Goal: Task Accomplishment & Management: Use online tool/utility

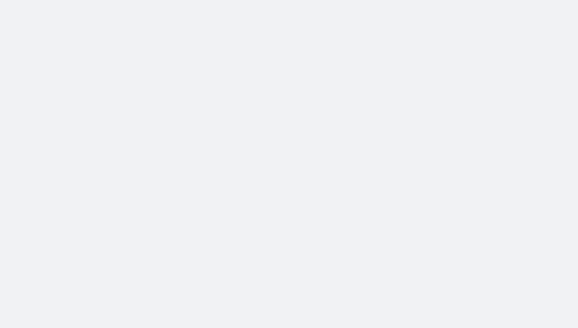
click at [184, 138] on body at bounding box center [289, 164] width 578 height 328
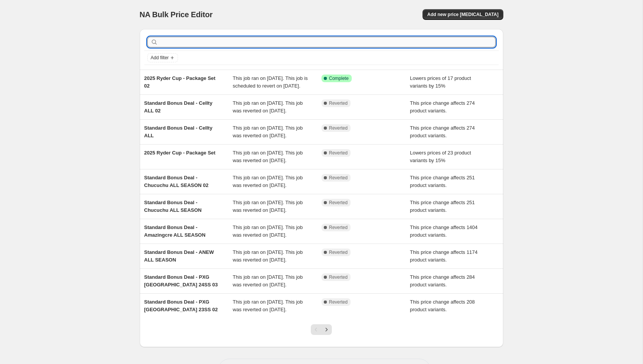
click at [195, 41] on input "text" at bounding box center [327, 42] width 336 height 11
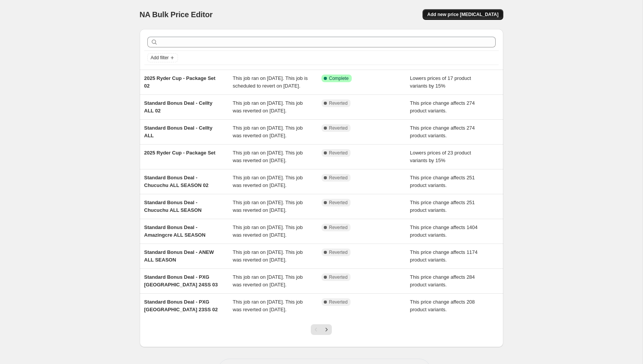
click at [447, 15] on span "Add new price [MEDICAL_DATA]" at bounding box center [462, 14] width 71 height 6
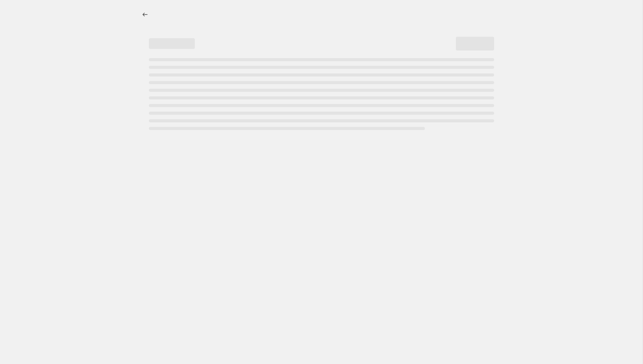
select select "percentage"
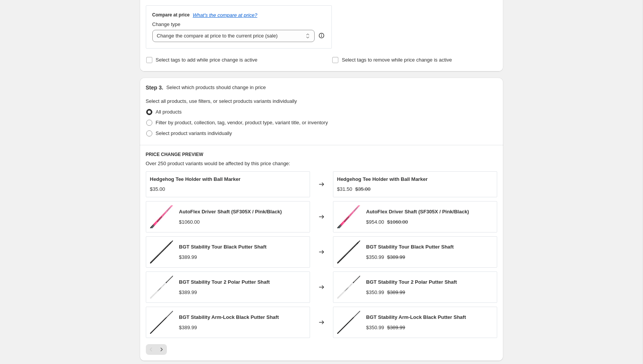
scroll to position [273, 0]
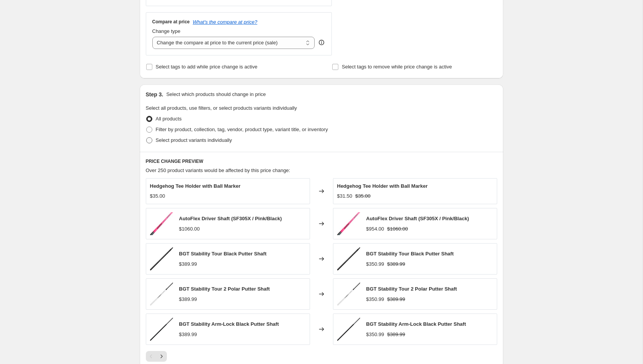
click at [193, 140] on span "Select product variants individually" at bounding box center [194, 140] width 76 height 6
click at [146, 138] on input "Select product variants individually" at bounding box center [146, 137] width 0 height 0
radio input "true"
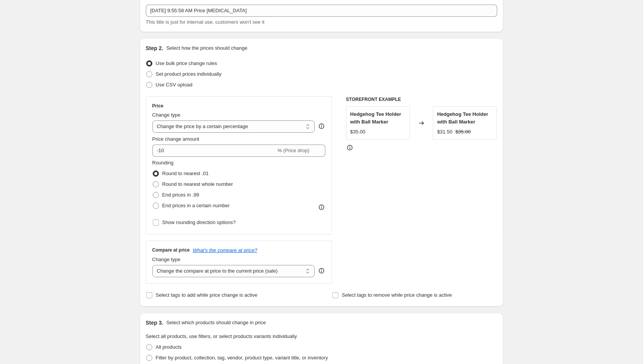
scroll to position [0, 0]
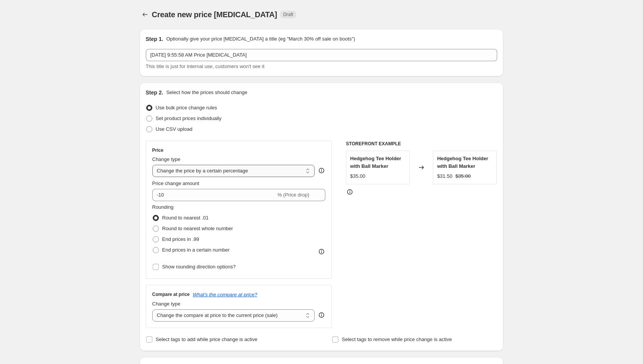
click at [272, 172] on select "Change the price to a certain amount Change the price by a certain amount Chang…" at bounding box center [233, 171] width 163 height 12
select select "margin"
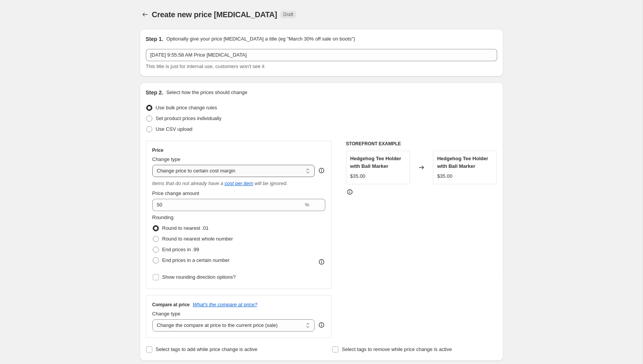
click at [265, 171] on select "Change the price to a certain amount Change the price by a certain amount Chang…" at bounding box center [233, 171] width 163 height 12
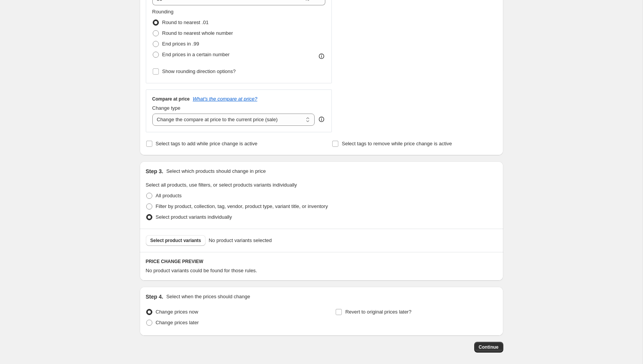
scroll to position [204, 0]
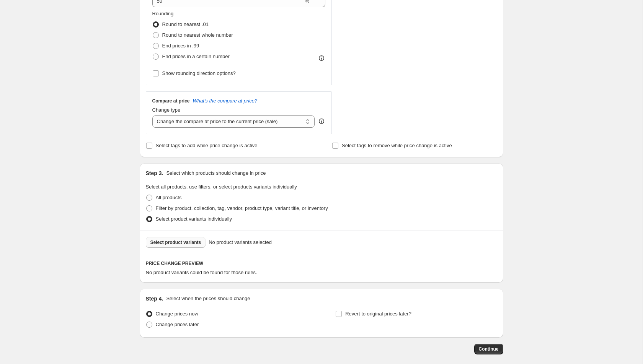
click at [189, 240] on span "Select product variants" at bounding box center [175, 242] width 51 height 6
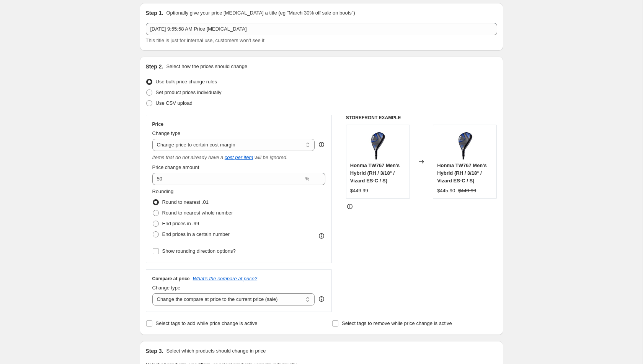
scroll to position [21, 0]
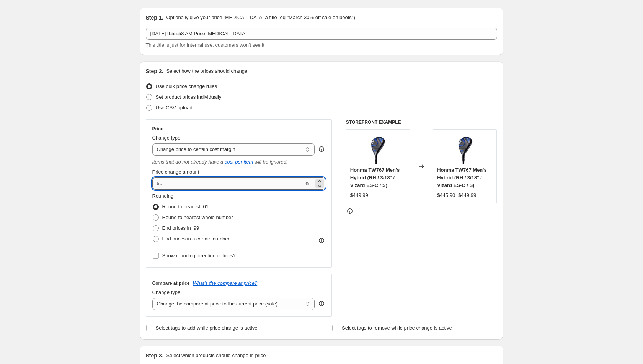
drag, startPoint x: 170, startPoint y: 181, endPoint x: 155, endPoint y: 181, distance: 15.3
click at [155, 181] on input "50" at bounding box center [227, 183] width 151 height 12
type input "10"
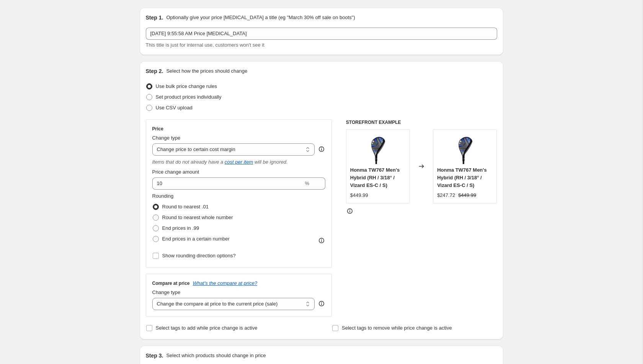
click at [372, 270] on div "STOREFRONT EXAMPLE Honma TW767 Men's Hybrid (RH / 3/18° / Vizard ES-C / S) $449…" at bounding box center [421, 217] width 151 height 197
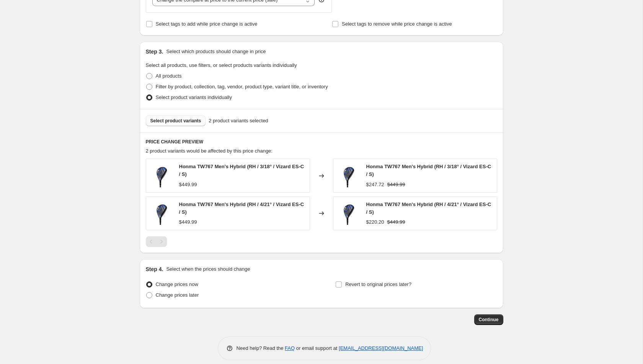
scroll to position [331, 0]
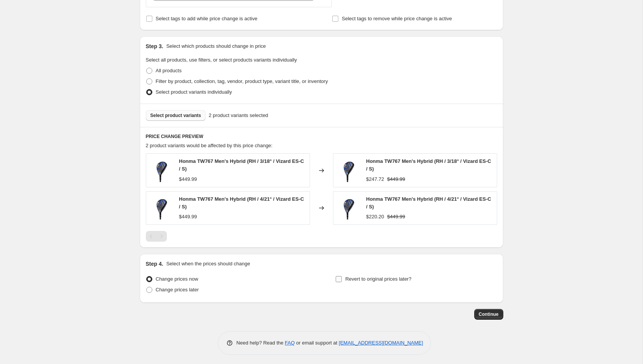
click at [363, 277] on span "Revert to original prices later?" at bounding box center [378, 279] width 66 height 6
click at [342, 277] on input "Revert to original prices later?" at bounding box center [338, 279] width 6 height 6
checkbox input "true"
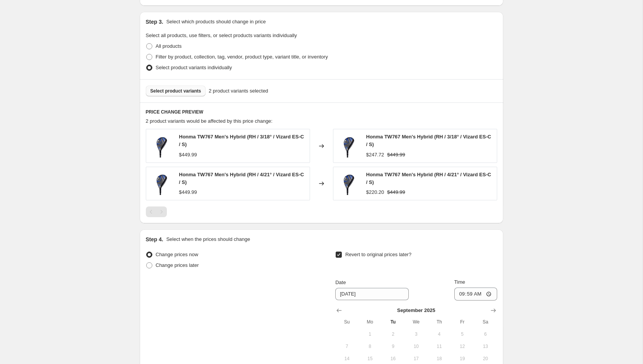
scroll to position [462, 0]
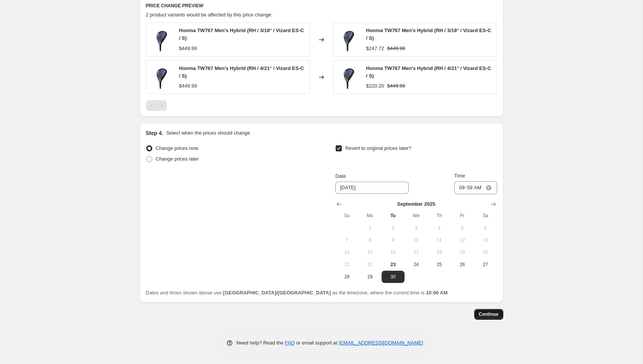
click at [493, 314] on span "Continue" at bounding box center [488, 314] width 20 height 6
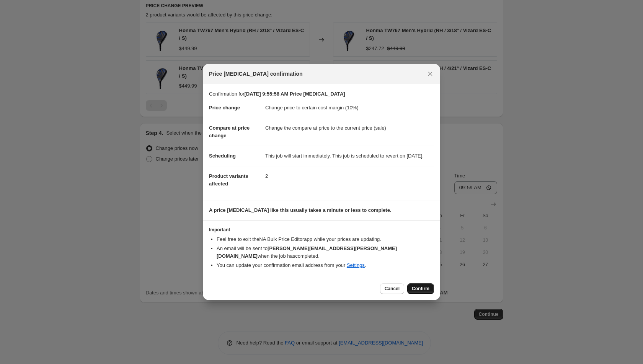
click at [418, 288] on span "Confirm" at bounding box center [421, 289] width 18 height 6
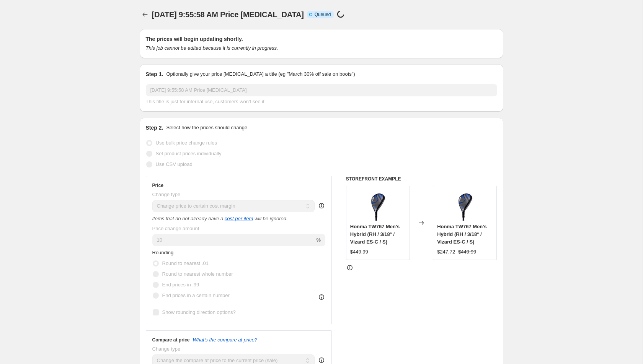
select select "margin"
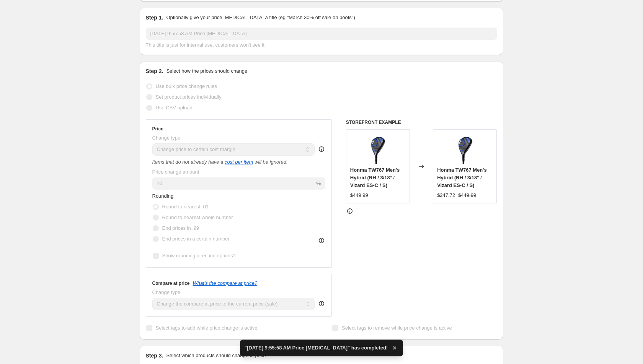
scroll to position [115, 0]
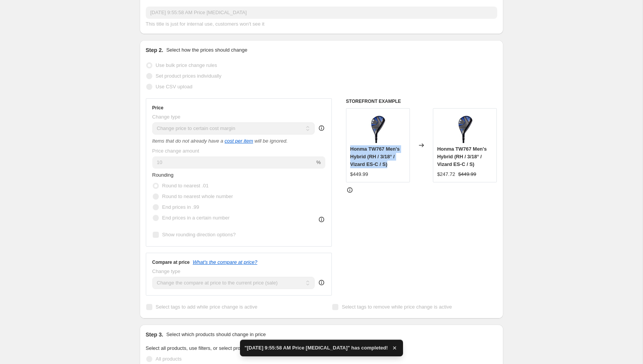
drag, startPoint x: 389, startPoint y: 173, endPoint x: 350, endPoint y: 158, distance: 42.0
click at [350, 158] on div "Honma TW767 Men's Hybrid (RH / 3/18° / Vizard ES-C / S)" at bounding box center [377, 156] width 55 height 23
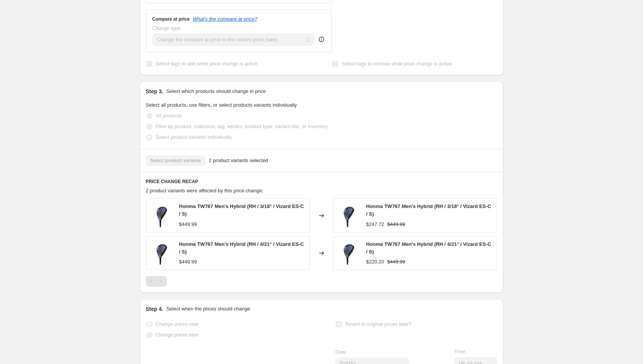
scroll to position [386, 0]
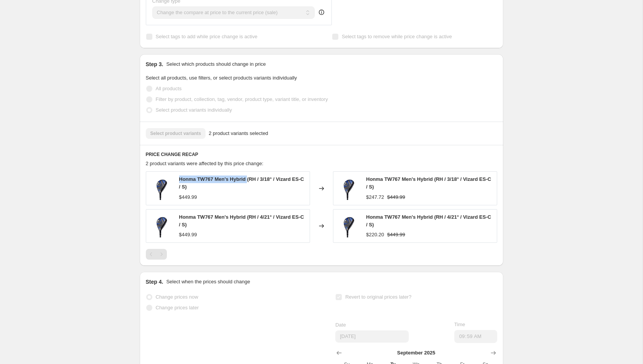
drag, startPoint x: 250, startPoint y: 187, endPoint x: 179, endPoint y: 188, distance: 71.1
click at [179, 188] on span "Honma TW767 Men's Hybrid (RH / 3/18° / Vizard ES-C / S)" at bounding box center [241, 182] width 125 height 13
copy span "Honma TW767 Men's Hybrid"
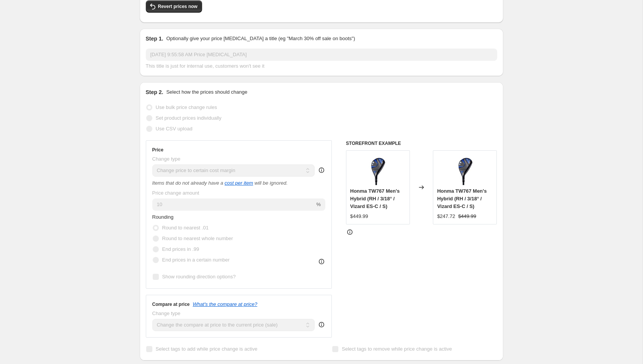
scroll to position [0, 0]
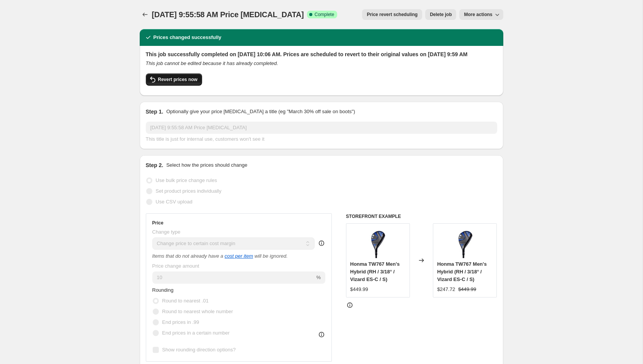
click at [188, 83] on span "Revert prices now" at bounding box center [177, 79] width 39 height 6
checkbox input "false"
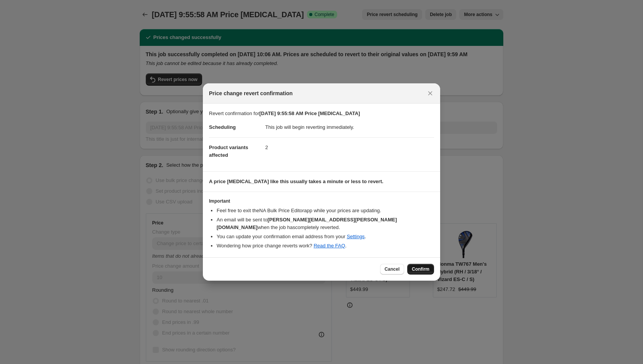
click at [416, 270] on span "Confirm" at bounding box center [421, 269] width 18 height 6
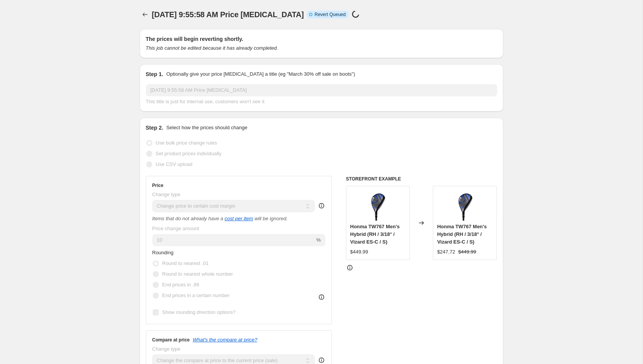
select select "margin"
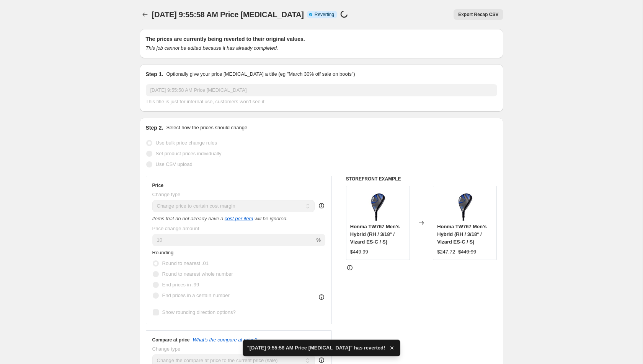
checkbox input "true"
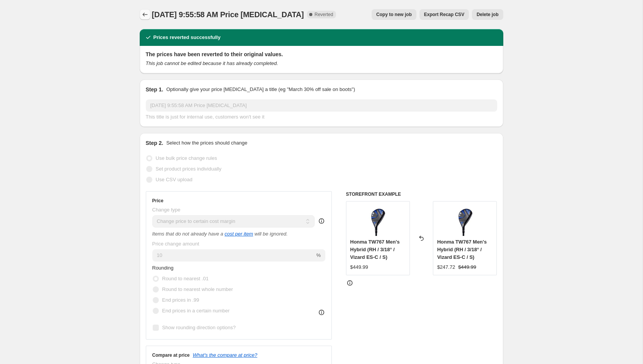
click at [145, 12] on icon "Price change jobs" at bounding box center [145, 15] width 8 height 8
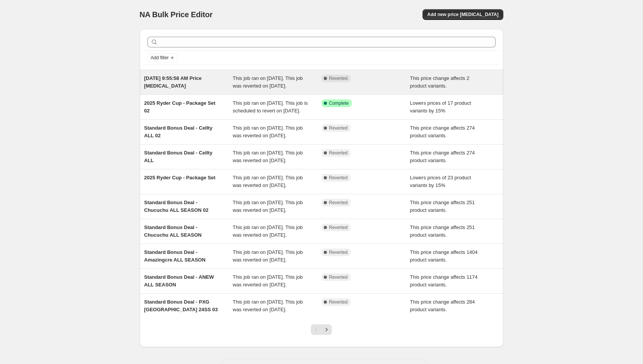
click at [376, 84] on div "Complete Reverted" at bounding box center [365, 82] width 89 height 15
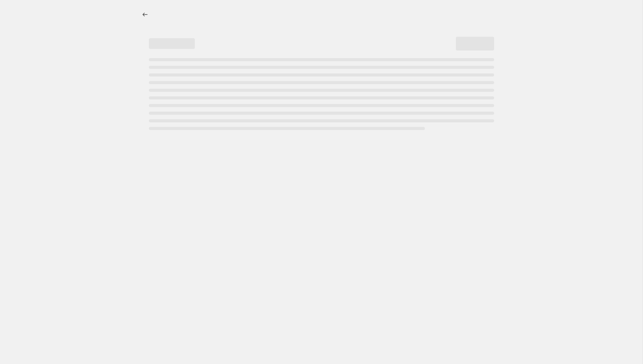
select select "margin"
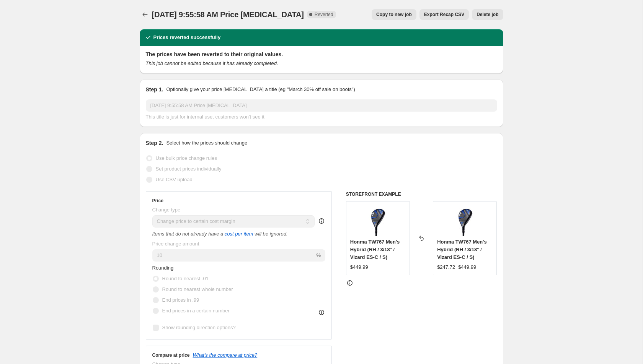
click at [486, 15] on span "Delete job" at bounding box center [487, 14] width 22 height 6
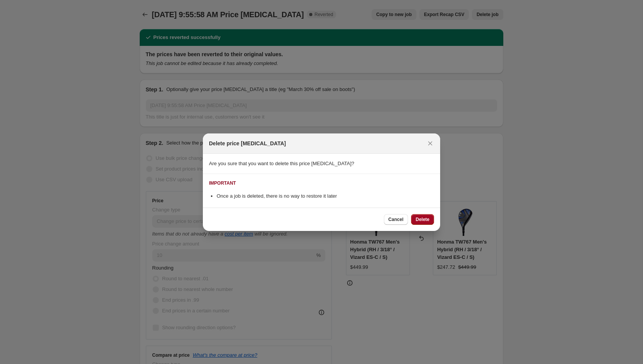
click at [425, 219] on span "Delete" at bounding box center [422, 219] width 14 height 6
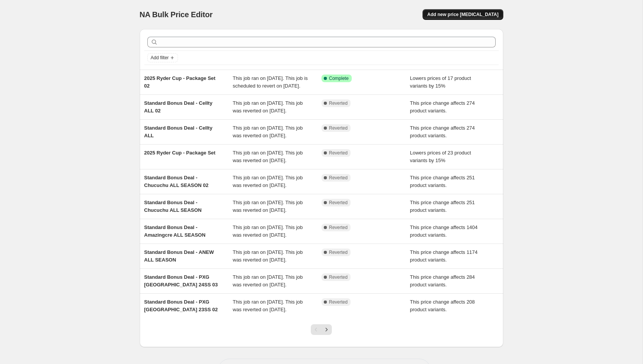
click at [455, 17] on span "Add new price [MEDICAL_DATA]" at bounding box center [462, 14] width 71 height 6
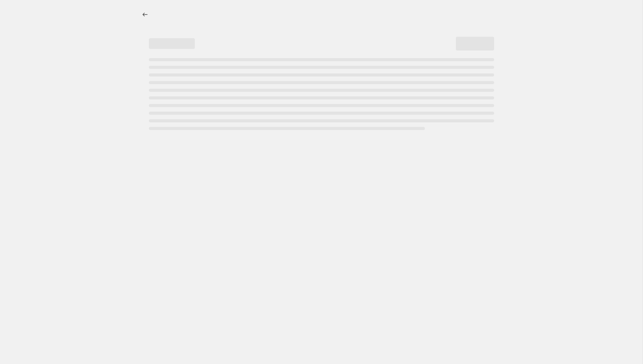
select select "percentage"
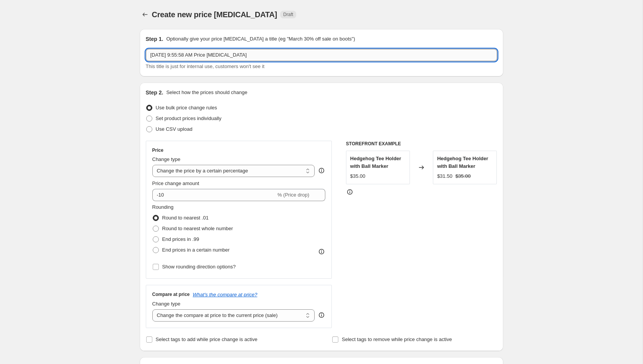
click at [265, 56] on input "[DATE] 9:55:58 AM Price [MEDICAL_DATA]" at bounding box center [321, 55] width 351 height 12
drag, startPoint x: 265, startPoint y: 56, endPoint x: 138, endPoint y: 55, distance: 127.0
click at [138, 55] on div "Step 1. Optionally give your price [MEDICAL_DATA] a title (eg "March 30% off sa…" at bounding box center [317, 368] width 369 height 690
type input "HardLine Daily Deal - 2025 Ryder Cup"
click at [229, 170] on select "Change the price to a certain amount Change the price by a certain amount Chang…" at bounding box center [233, 171] width 163 height 12
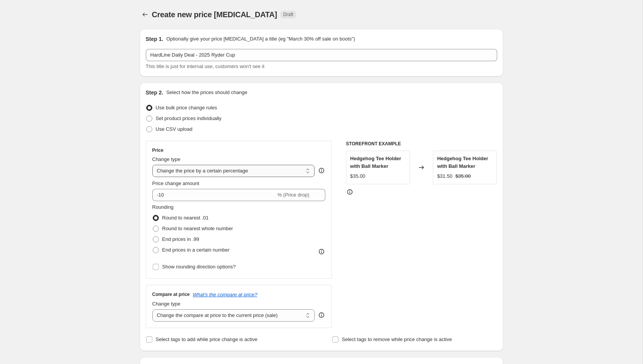
select select "margin"
type input "50"
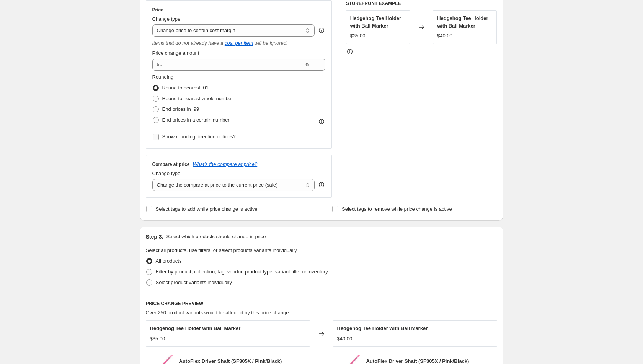
scroll to position [146, 0]
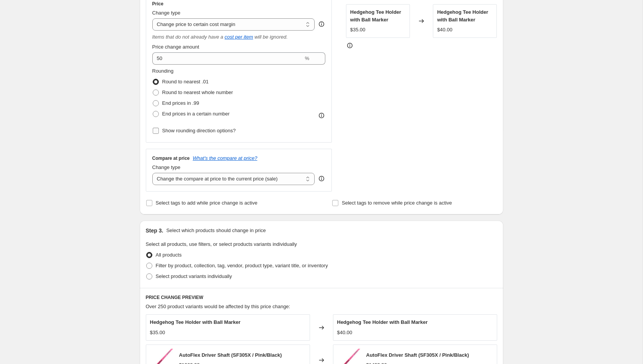
click at [189, 129] on span "Show rounding direction options?" at bounding box center [198, 131] width 73 height 6
click at [159, 129] on input "Show rounding direction options?" at bounding box center [156, 131] width 6 height 6
checkbox input "true"
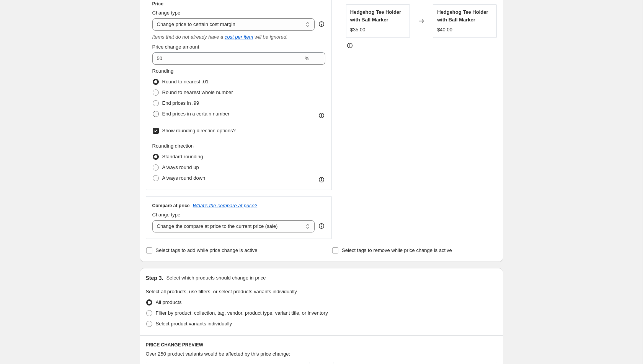
click at [186, 115] on span "End prices in a certain number" at bounding box center [195, 114] width 67 height 6
click at [153, 111] on input "End prices in a certain number" at bounding box center [153, 111] width 0 height 0
radio input "true"
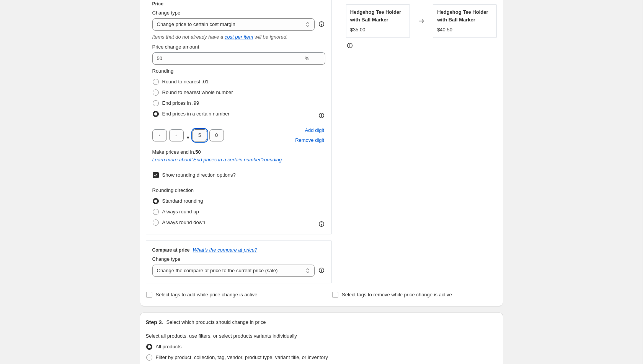
click at [202, 137] on input "5" at bounding box center [199, 135] width 15 height 12
type input "9"
type input "6"
click at [80, 207] on div "Create new price [MEDICAL_DATA]. This page is ready Create new price [MEDICAL_D…" at bounding box center [321, 284] width 642 height 861
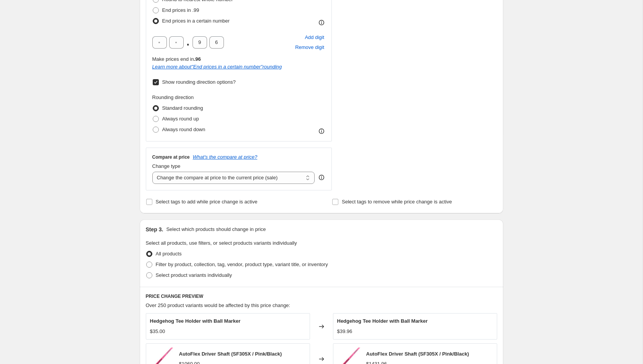
scroll to position [255, 0]
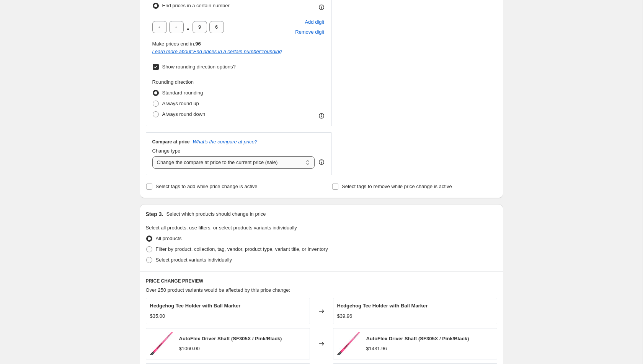
click at [229, 164] on select "Change the compare at price to the current price (sale) Change the compare at p…" at bounding box center [233, 162] width 163 height 12
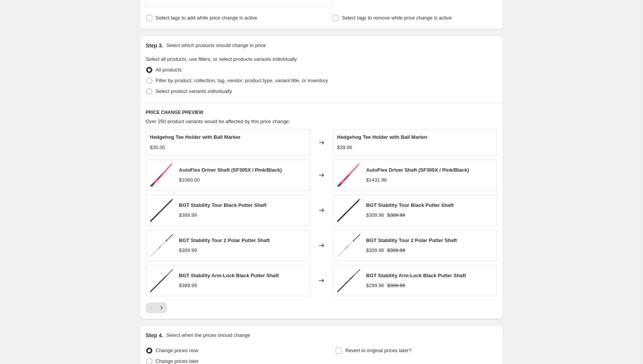
scroll to position [494, 0]
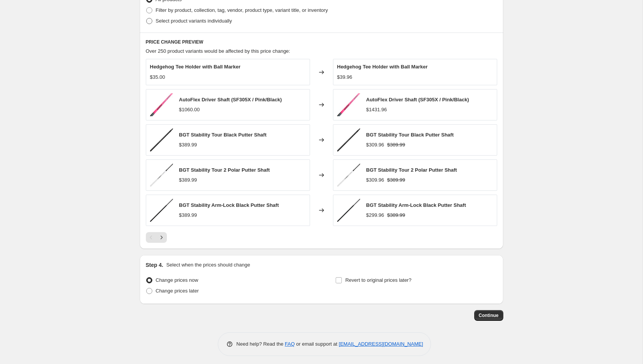
click at [170, 21] on span "Select product variants individually" at bounding box center [194, 21] width 76 height 6
click at [146, 18] on input "Select product variants individually" at bounding box center [146, 18] width 0 height 0
radio input "true"
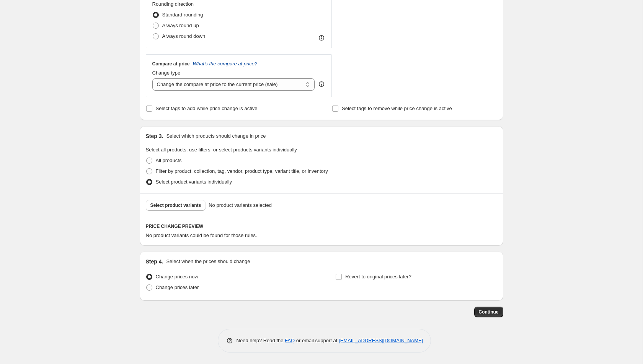
scroll to position [331, 0]
click at [192, 204] on span "Select product variants" at bounding box center [175, 207] width 51 height 6
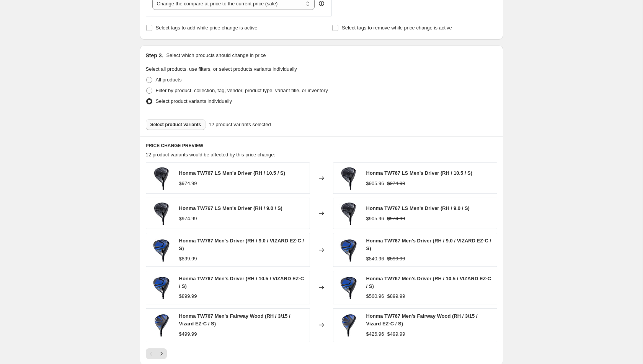
scroll to position [405, 0]
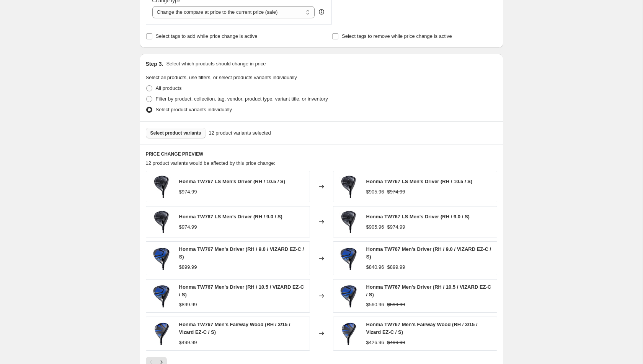
click at [183, 135] on button "Select product variants" at bounding box center [176, 133] width 60 height 11
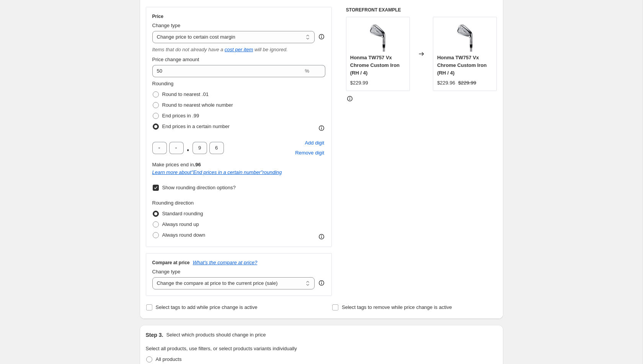
scroll to position [90, 0]
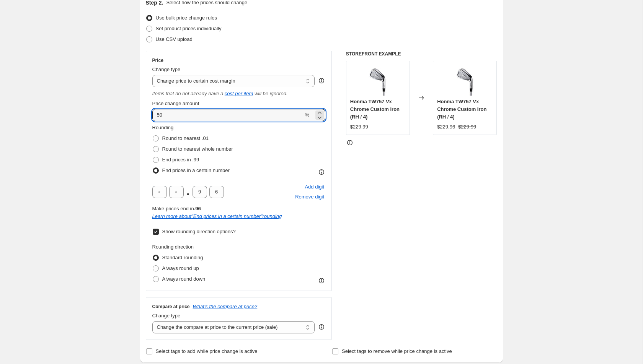
drag, startPoint x: 169, startPoint y: 114, endPoint x: 148, endPoint y: 114, distance: 21.0
click at [148, 114] on div "Price Change type Change the price to a certain amount Change the price by a ce…" at bounding box center [239, 171] width 186 height 240
type input "10"
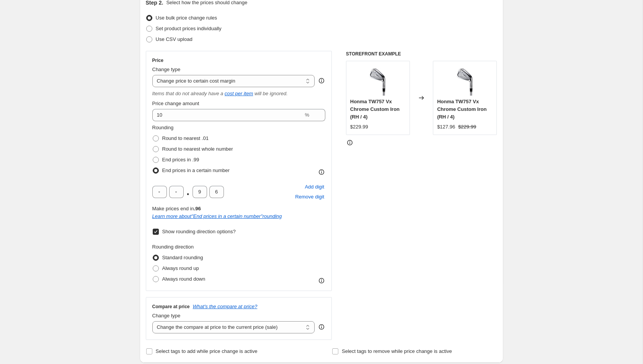
click at [400, 187] on div "STOREFRONT EXAMPLE Honma TW757 Vx Chrome Custom Iron (RH / 4) $229.99 Changed t…" at bounding box center [421, 195] width 151 height 289
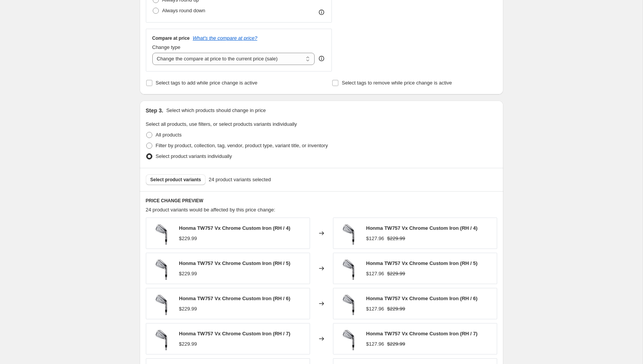
scroll to position [328, 0]
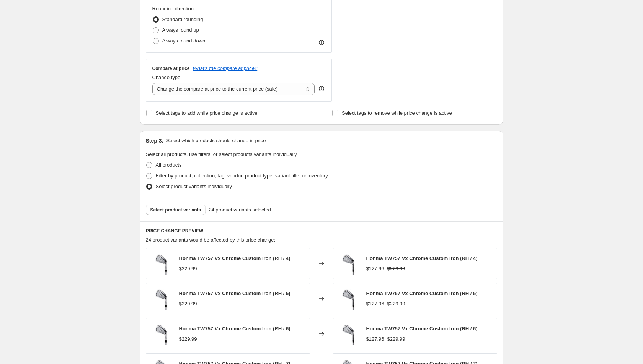
click at [400, 141] on div "Step 3. Select which products should change in price" at bounding box center [321, 141] width 351 height 8
click at [404, 111] on span "Select tags to remove while price change is active" at bounding box center [397, 113] width 110 height 6
click at [338, 111] on input "Select tags to remove while price change is active" at bounding box center [335, 113] width 6 height 6
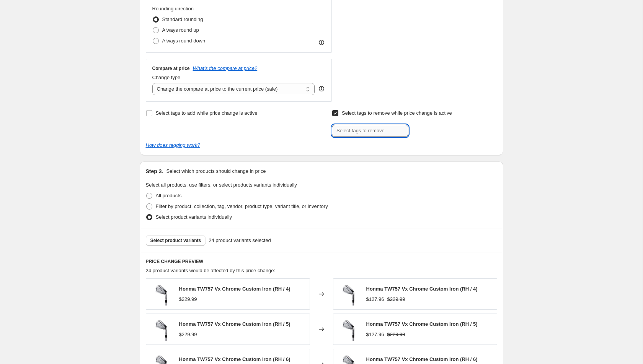
click at [395, 127] on input "text" at bounding box center [370, 131] width 76 height 12
click at [396, 114] on span "Select tags to remove while price change is active" at bounding box center [397, 113] width 110 height 6
click at [338, 114] on input "Select tags to remove while price change is active" at bounding box center [335, 113] width 6 height 6
checkbox input "false"
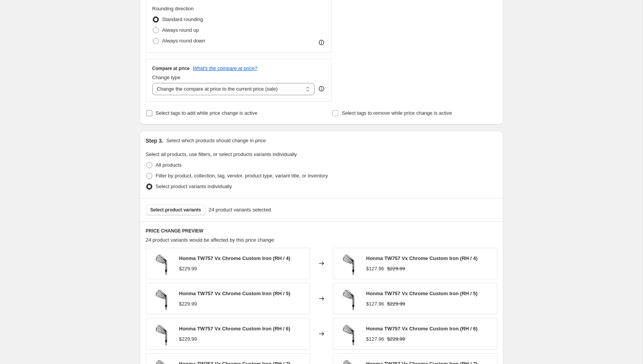
click at [257, 113] on span "Select tags to add while price change is active" at bounding box center [207, 113] width 102 height 6
click at [152, 113] on input "Select tags to add while price change is active" at bounding box center [149, 113] width 6 height 6
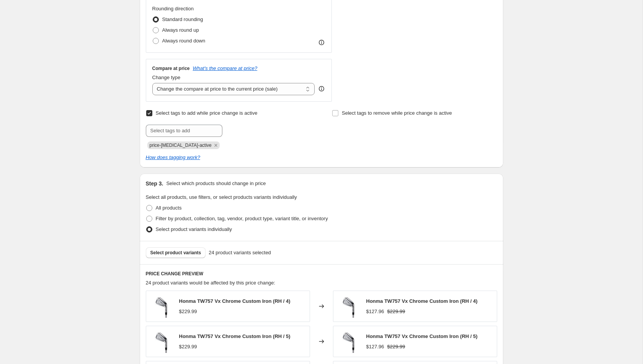
click at [257, 113] on span "Select tags to add while price change is active" at bounding box center [207, 113] width 102 height 6
click at [152, 113] on input "Select tags to add while price change is active" at bounding box center [149, 113] width 6 height 6
checkbox input "false"
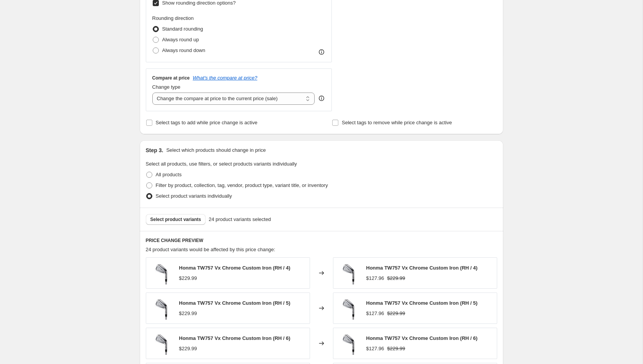
scroll to position [334, 0]
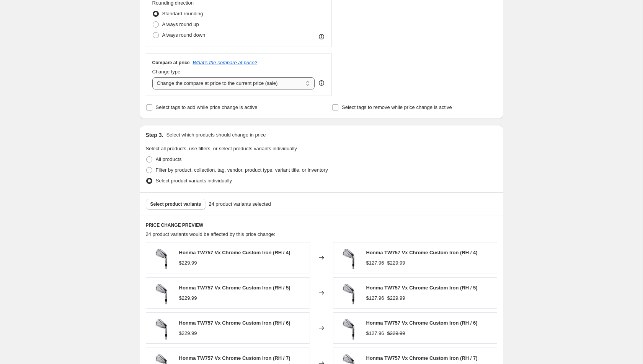
click at [272, 83] on select "Change the compare at price to the current price (sale) Change the compare at p…" at bounding box center [233, 83] width 163 height 12
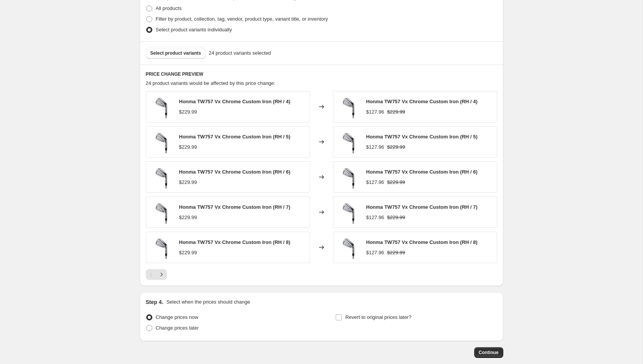
scroll to position [522, 0]
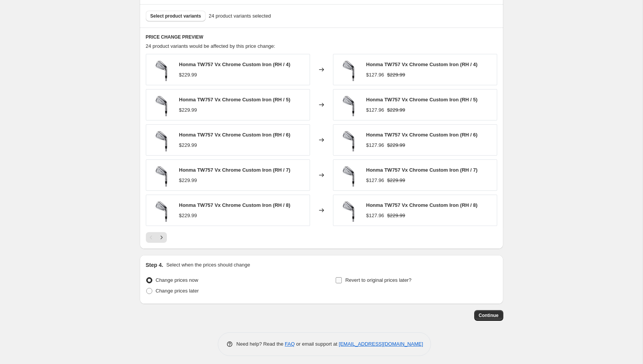
click at [341, 278] on input "Revert to original prices later?" at bounding box center [338, 280] width 6 height 6
checkbox input "true"
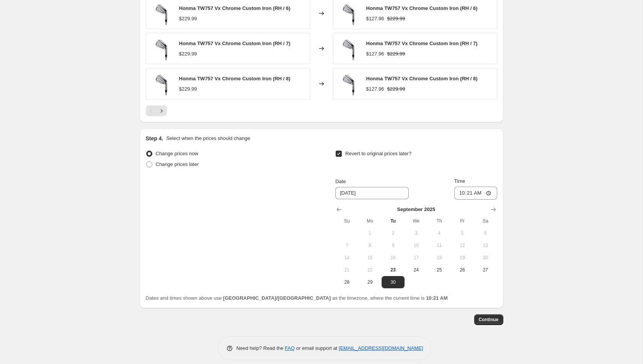
scroll to position [653, 0]
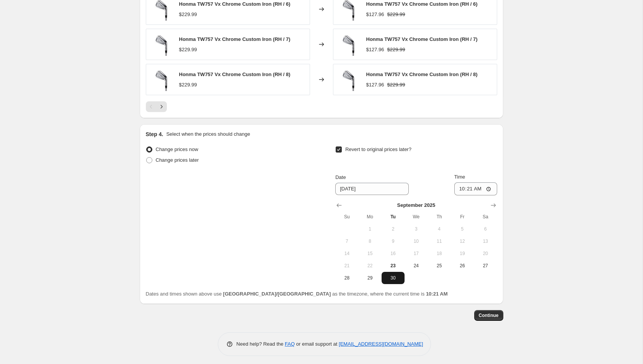
click at [395, 276] on span "30" at bounding box center [392, 278] width 17 height 6
click at [488, 184] on input "10:21" at bounding box center [475, 188] width 43 height 13
type input "23:59"
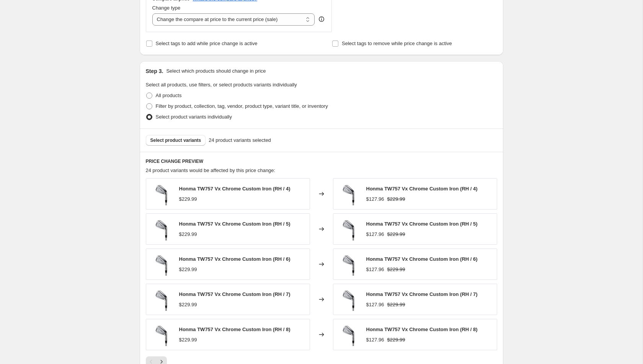
scroll to position [390, 0]
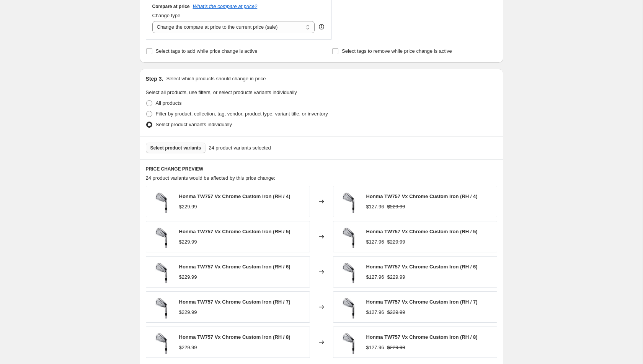
click at [181, 150] on button "Select product variants" at bounding box center [176, 148] width 60 height 11
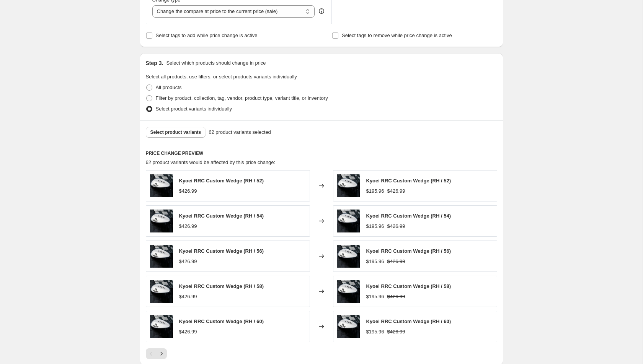
scroll to position [387, 0]
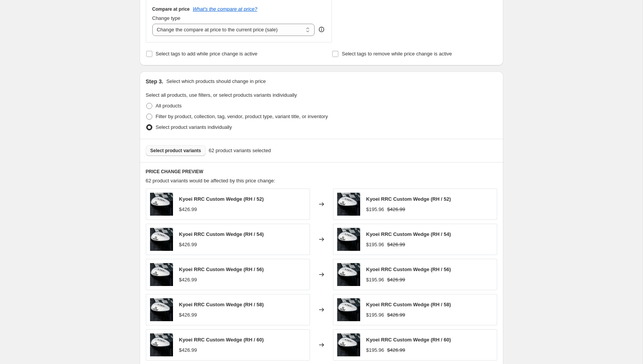
click at [186, 153] on button "Select product variants" at bounding box center [176, 150] width 60 height 11
click at [191, 151] on span "Select product variants" at bounding box center [175, 151] width 51 height 6
click at [179, 155] on button "Select product variants" at bounding box center [176, 150] width 60 height 11
click at [182, 152] on span "Select product variants" at bounding box center [175, 151] width 51 height 6
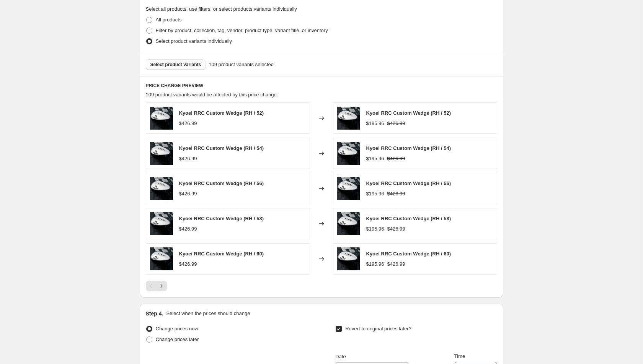
scroll to position [439, 0]
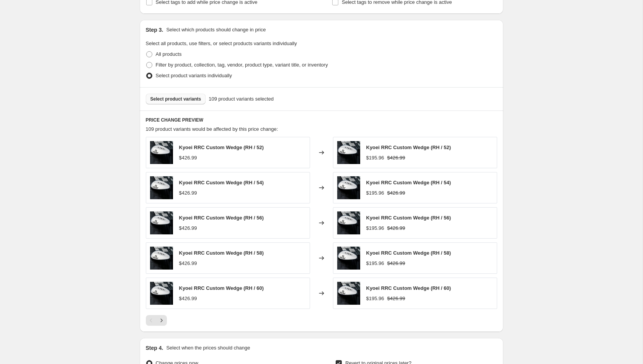
click at [193, 98] on span "Select product variants" at bounding box center [175, 99] width 51 height 6
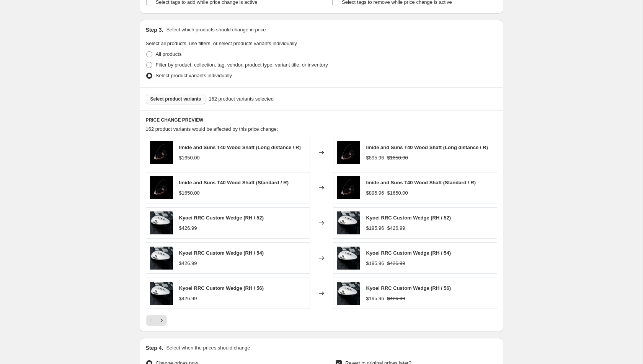
click at [188, 96] on span "Select product variants" at bounding box center [175, 99] width 51 height 6
click at [182, 100] on span "Select product variants" at bounding box center [175, 99] width 51 height 6
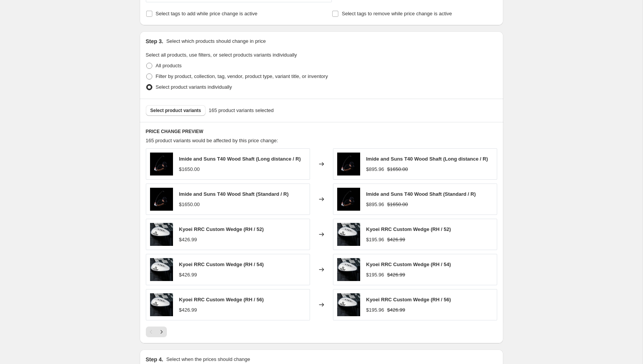
scroll to position [423, 0]
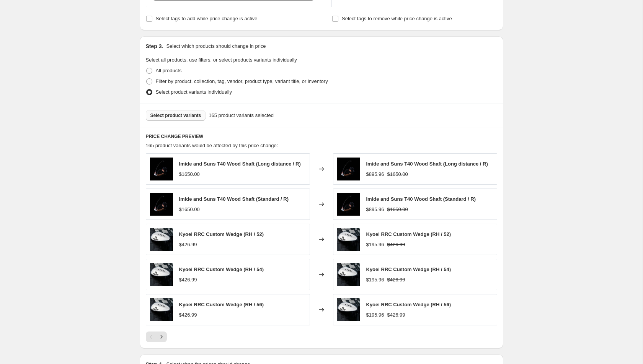
click at [192, 117] on button "Select product variants" at bounding box center [176, 115] width 60 height 11
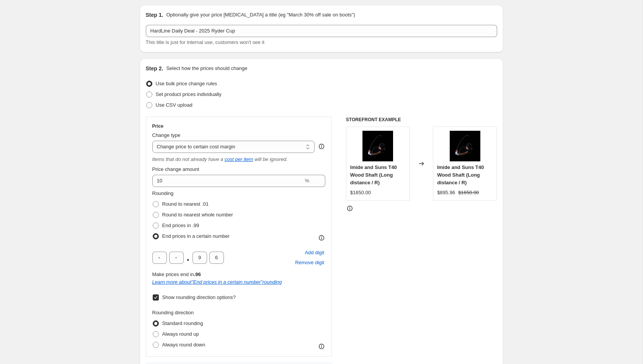
scroll to position [0, 0]
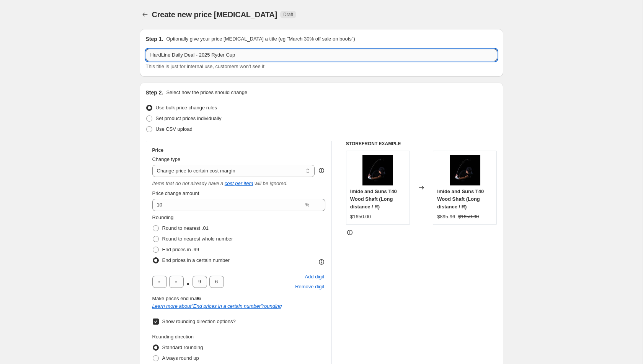
click at [183, 59] on input "HardLine Daily Deal - 2025 Ryder Cup" at bounding box center [321, 55] width 351 height 12
click at [198, 56] on input "HardLine Daily Deal - 2025 Ryder Cup" at bounding box center [321, 55] width 351 height 12
click at [201, 55] on input "HardLine Daily Deal- Cost +10% - 2025 Ryder Cup" at bounding box center [321, 55] width 351 height 12
click at [223, 55] on input "HardLine Daily DealCost +10% - 2025 Ryder Cup" at bounding box center [321, 55] width 351 height 12
click at [149, 57] on input "HardLine Daily Deal- 2025 Ryder Cup" at bounding box center [321, 55] width 351 height 12
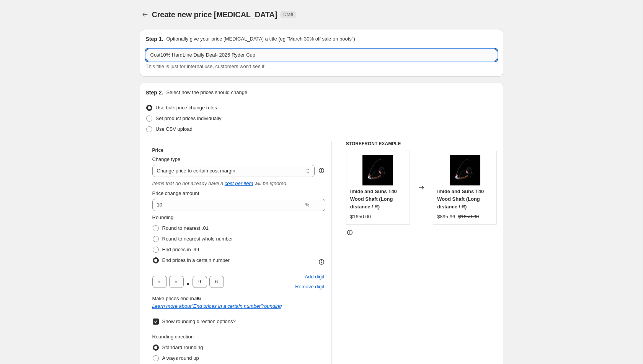
click at [163, 56] on input "Cost10% HardLine Daily Deal- 2025 Ryder Cup" at bounding box center [321, 55] width 351 height 12
click at [175, 57] on input "Cost+10% HardLine Daily Deal- 2025 Ryder Cup" at bounding box center [321, 55] width 351 height 12
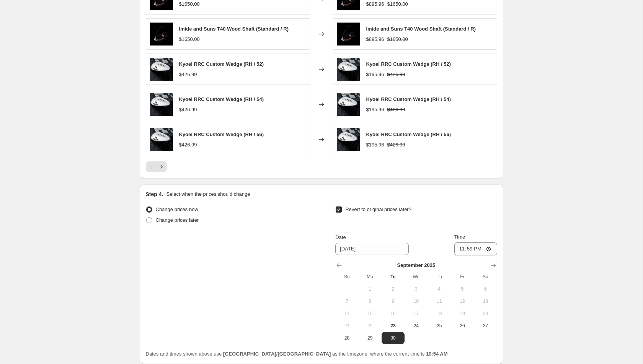
scroll to position [653, 0]
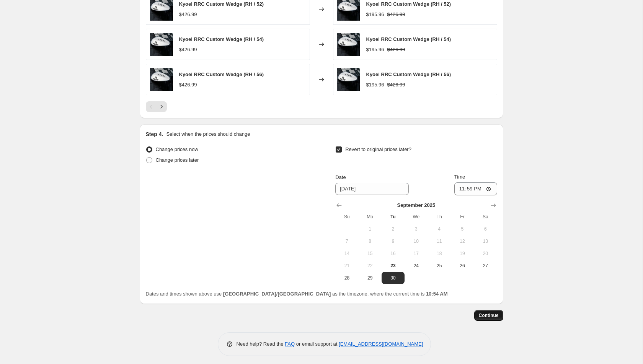
type input "(Cost+10%) HardLine Daily Deal- 2025 Ryder Cup"
click at [485, 313] on span "Continue" at bounding box center [488, 315] width 20 height 6
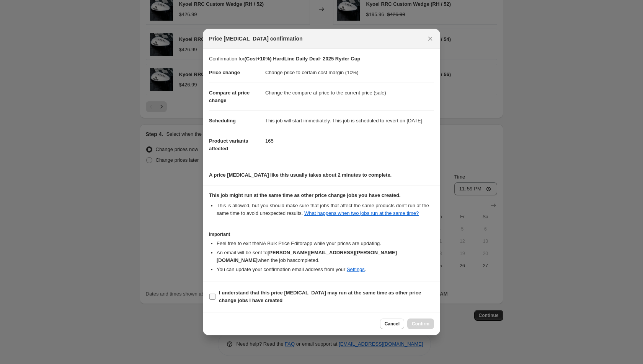
click at [316, 294] on b "I understand that this price [MEDICAL_DATA] may run at the same time as other p…" at bounding box center [320, 296] width 202 height 13
click at [215, 294] on input "I understand that this price [MEDICAL_DATA] may run at the same time as other p…" at bounding box center [212, 297] width 6 height 6
checkbox input "true"
click at [422, 329] on button "Confirm" at bounding box center [420, 324] width 27 height 11
type input "(Cost+10%) HardLine Daily Deal- 2025 Ryder Cup"
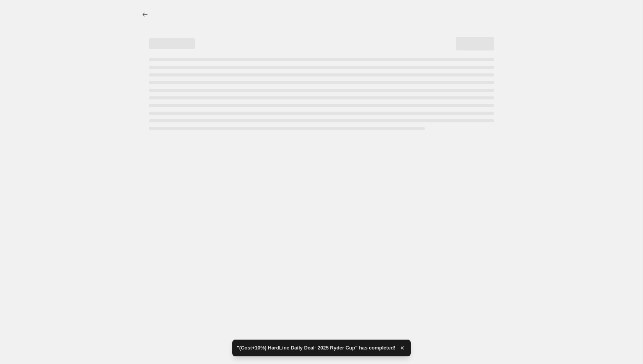
select select "margin"
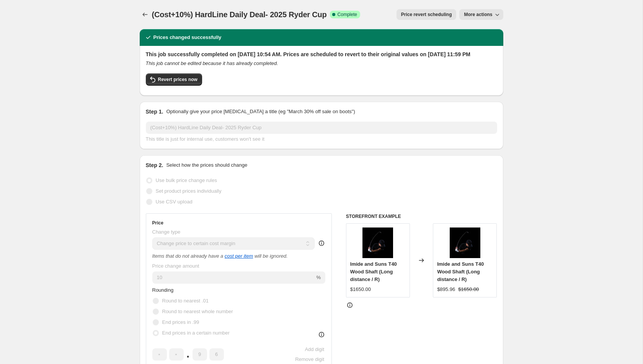
click at [196, 83] on span "Revert prices now" at bounding box center [177, 79] width 39 height 6
checkbox input "false"
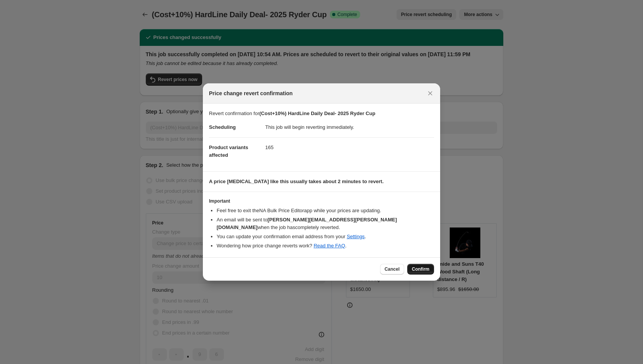
click at [419, 271] on span "Confirm" at bounding box center [421, 269] width 18 height 6
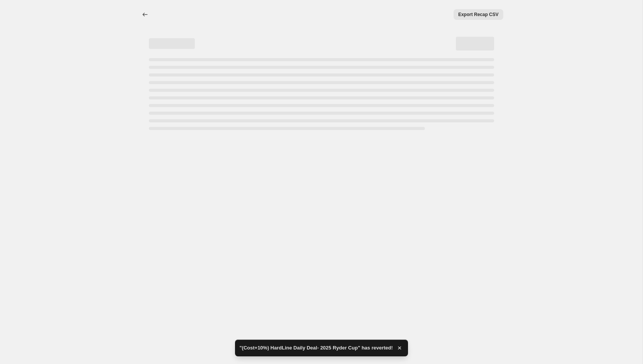
select select "margin"
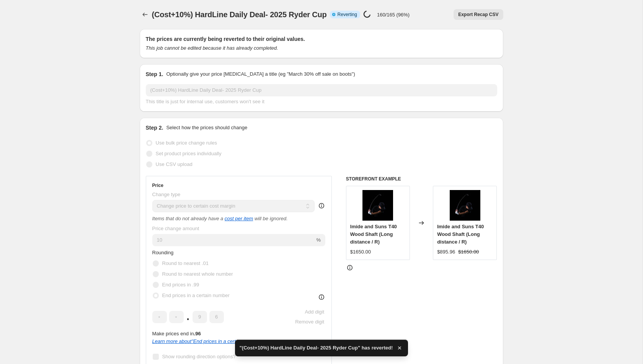
checkbox input "true"
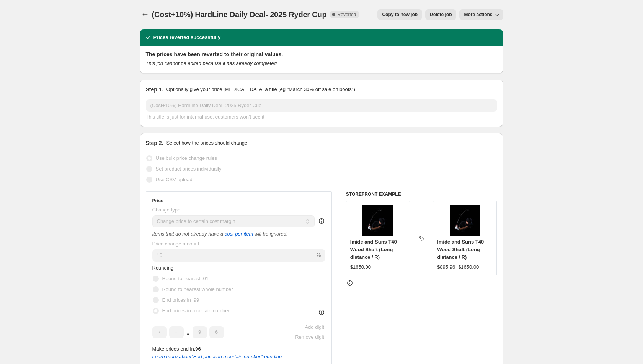
click at [396, 16] on span "Copy to new job" at bounding box center [400, 14] width 36 height 6
select select "margin"
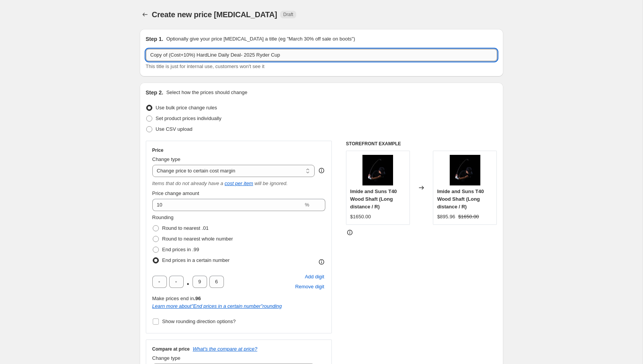
click at [170, 56] on input "Copy of (Cost+10%) HardLine Daily Deal- 2025 Ryder Cup" at bounding box center [321, 55] width 351 height 12
click at [305, 53] on input "(Cost+10%) HardLine Daily Deal- 2025 Ryder Cup" at bounding box center [321, 55] width 351 height 12
type input "(Cost+10%) HardLine Daily Deal- 2025 Ryder Cup 02"
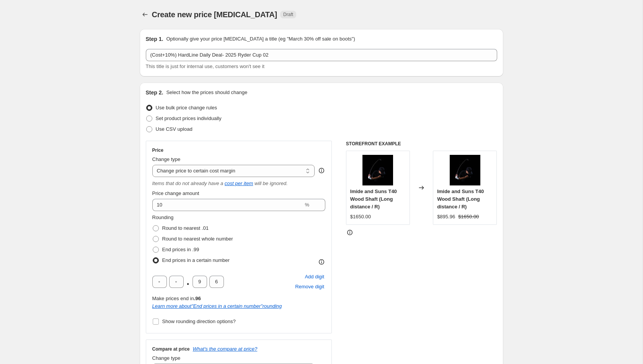
click at [333, 99] on div "Step 2. Select how the prices should change Use bulk price change rules Set pro…" at bounding box center [321, 244] width 351 height 311
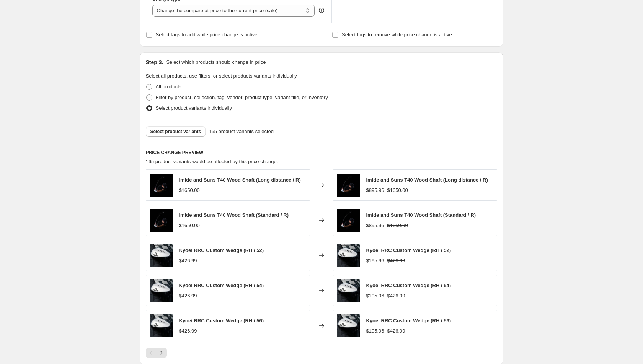
scroll to position [312, 0]
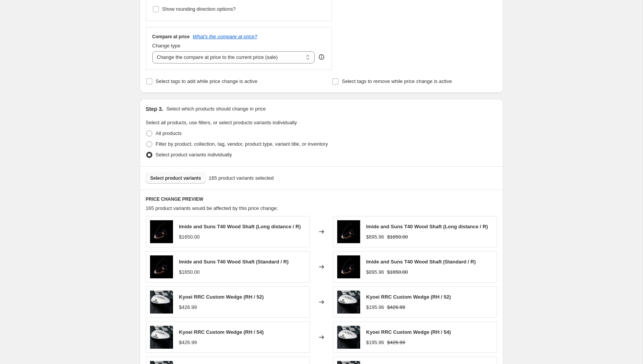
click at [183, 175] on span "Select product variants" at bounding box center [175, 178] width 51 height 6
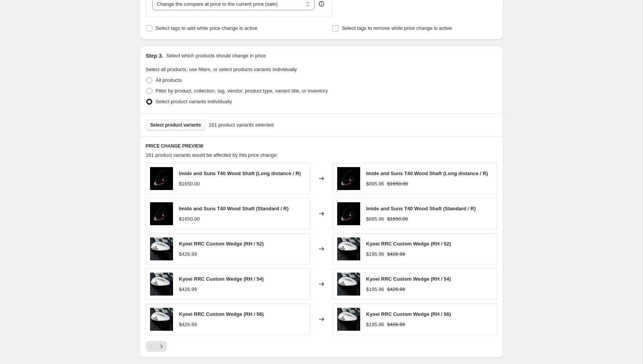
scroll to position [356, 0]
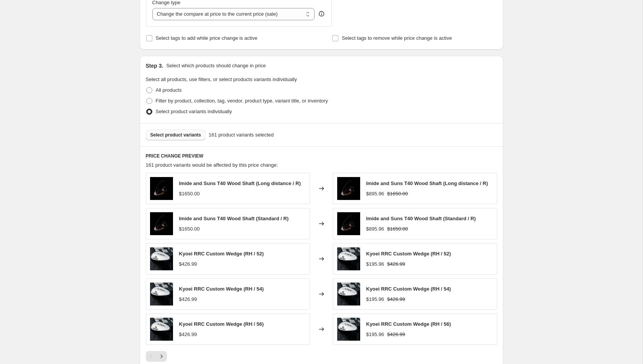
click at [182, 134] on span "Select product variants" at bounding box center [175, 135] width 51 height 6
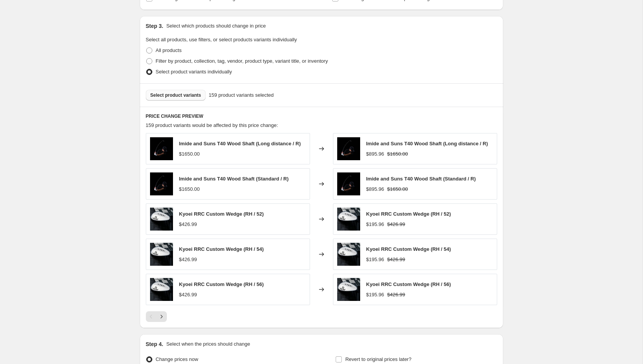
scroll to position [475, 0]
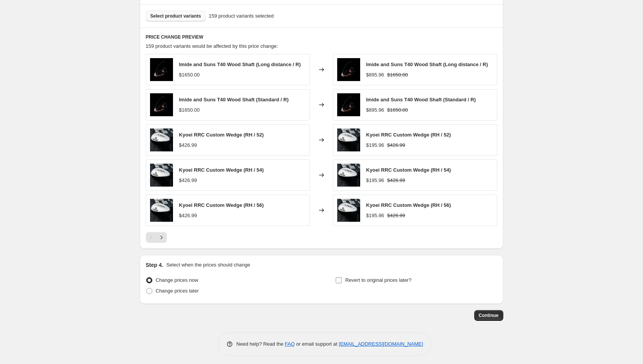
click at [338, 277] on input "Revert to original prices later?" at bounding box center [338, 280] width 6 height 6
checkbox input "true"
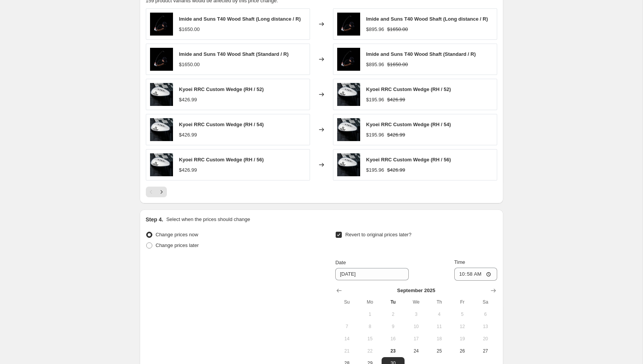
scroll to position [605, 0]
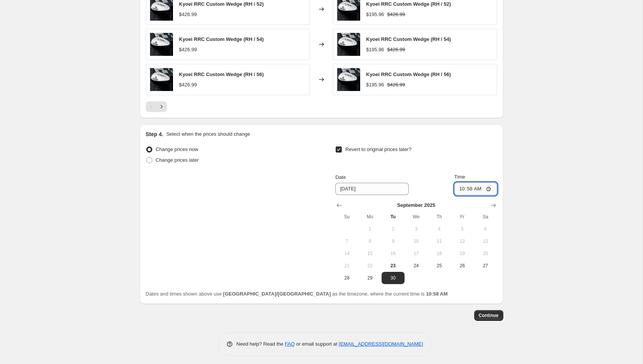
click at [489, 185] on input "10:58" at bounding box center [475, 188] width 43 height 13
type input "23:59"
click at [487, 315] on span "Continue" at bounding box center [488, 315] width 20 height 6
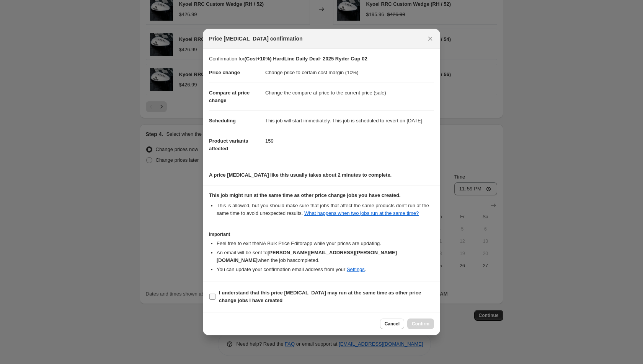
click at [326, 296] on b "I understand that this price [MEDICAL_DATA] may run at the same time as other p…" at bounding box center [320, 296] width 202 height 13
click at [215, 296] on input "I understand that this price [MEDICAL_DATA] may run at the same time as other p…" at bounding box center [212, 297] width 6 height 6
checkbox input "true"
click at [419, 322] on button "Confirm" at bounding box center [420, 324] width 27 height 11
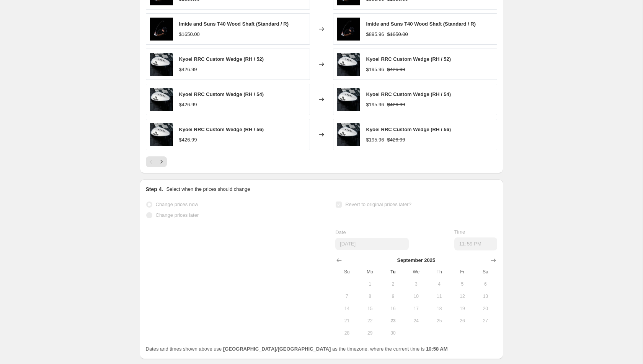
scroll to position [625, 0]
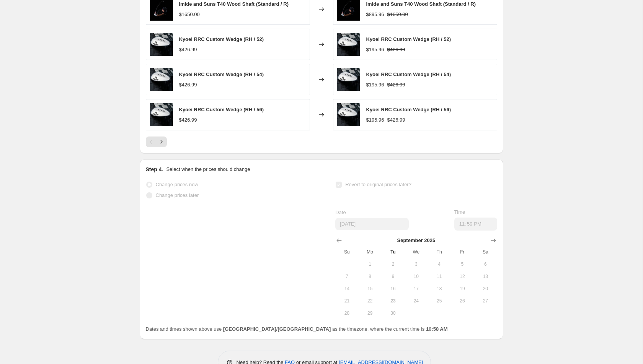
select select "margin"
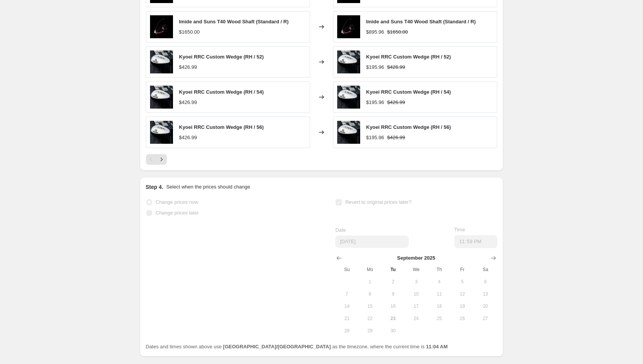
scroll to position [0, 0]
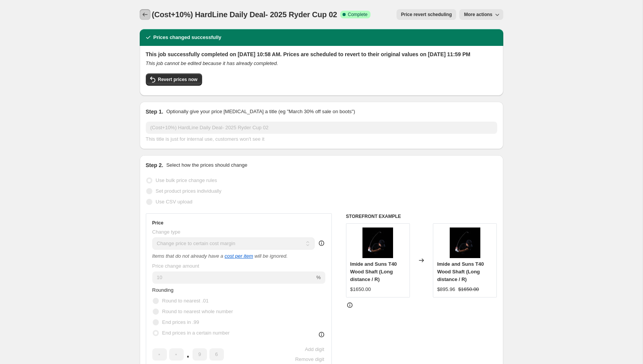
click at [149, 19] on button "Price change jobs" at bounding box center [145, 14] width 11 height 11
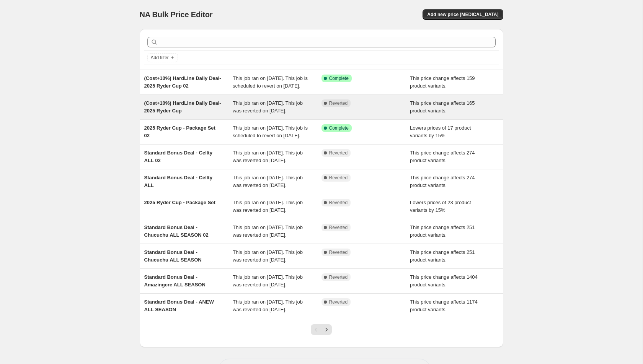
click at [232, 114] on div "(Cost+10%) HardLine Daily Deal- 2025 Ryder Cup" at bounding box center [188, 106] width 89 height 15
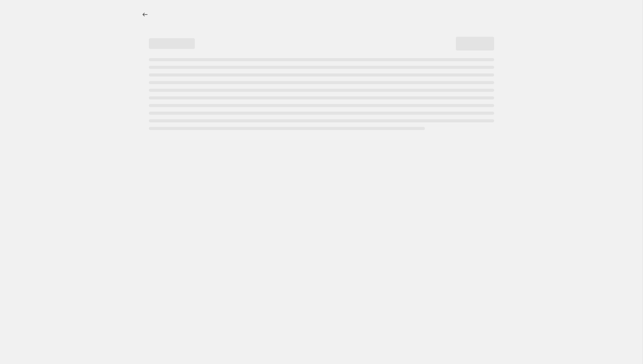
select select "margin"
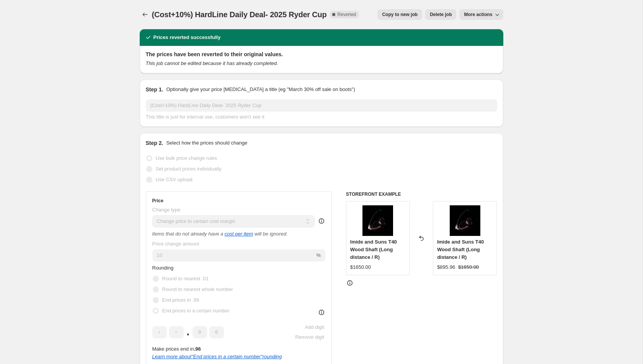
click at [495, 16] on icon "button" at bounding box center [497, 15] width 8 height 8
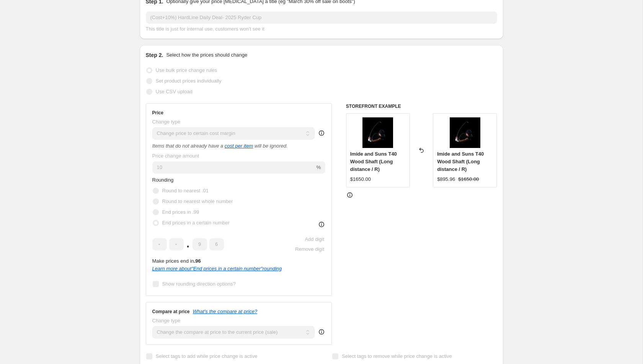
scroll to position [139, 0]
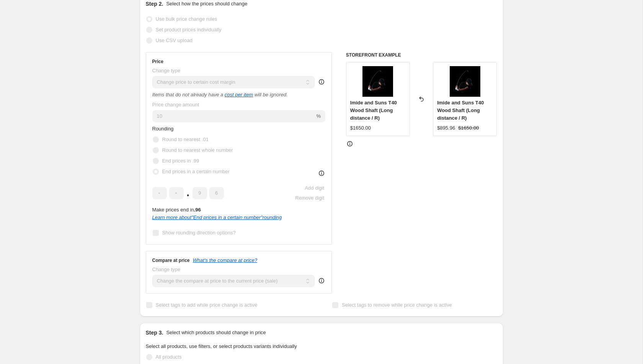
click at [379, 117] on span "Imide and Suns T40 Wood Shaft (Long distance / R)" at bounding box center [373, 110] width 47 height 21
click at [364, 110] on span "Imide and Suns T40 Wood Shaft (Long distance / R)" at bounding box center [373, 110] width 47 height 21
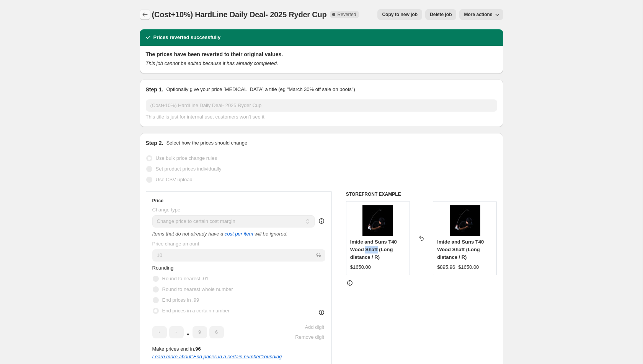
click at [145, 16] on icon "Price change jobs" at bounding box center [145, 15] width 8 height 8
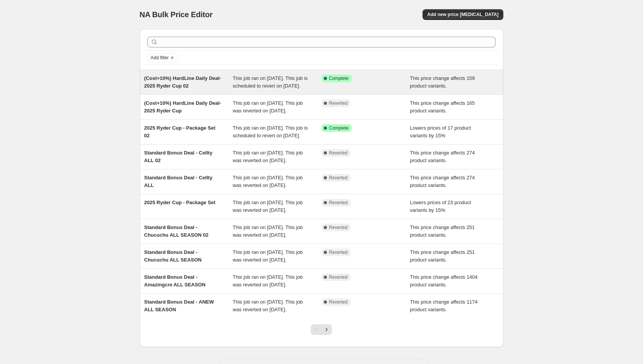
click at [413, 89] on div "This price change affects 159 product variants." at bounding box center [454, 82] width 89 height 15
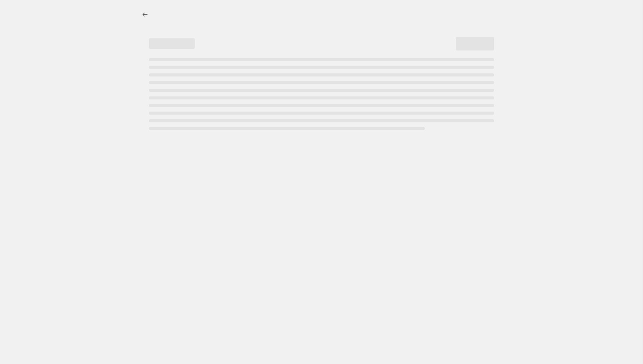
select select "margin"
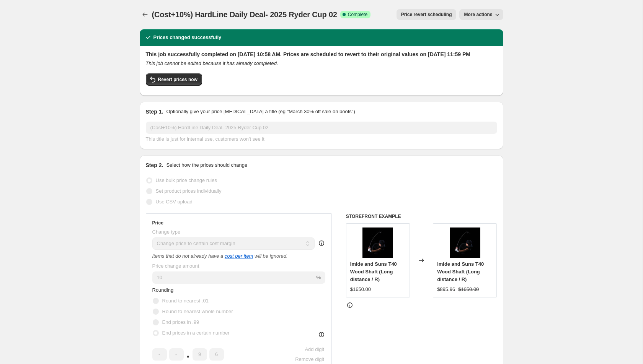
click at [470, 15] on span "More actions" at bounding box center [478, 14] width 28 height 6
click at [478, 31] on span "Copy to new job" at bounding box center [481, 30] width 36 height 6
select select "margin"
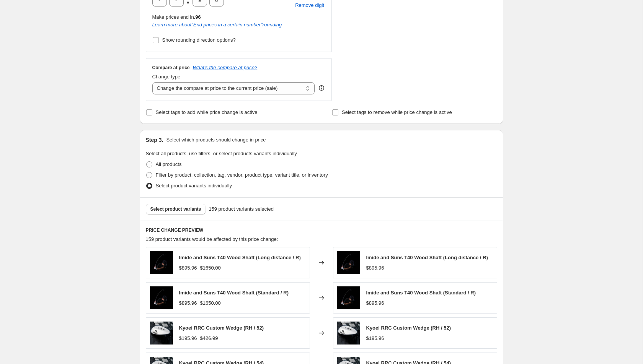
scroll to position [286, 0]
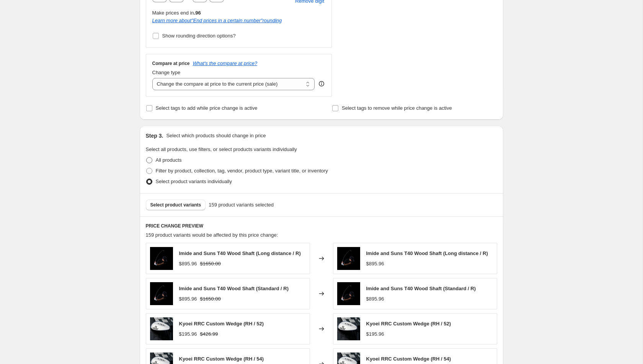
click at [177, 163] on span "All products" at bounding box center [169, 160] width 26 height 8
click at [146, 158] on input "All products" at bounding box center [146, 157] width 0 height 0
radio input "true"
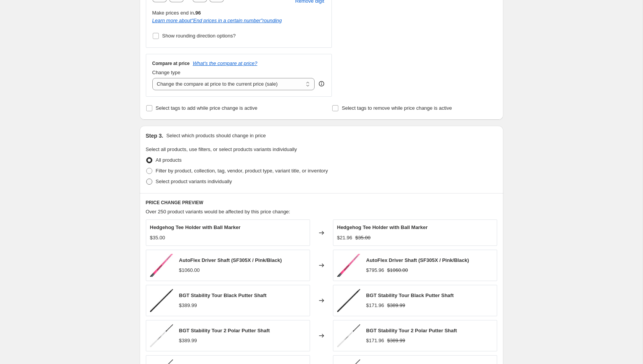
click at [187, 179] on span "Select product variants individually" at bounding box center [194, 182] width 76 height 6
click at [146, 179] on input "Select product variants individually" at bounding box center [146, 179] width 0 height 0
radio input "true"
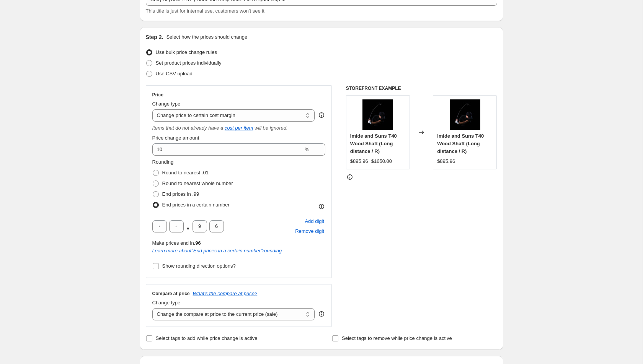
scroll to position [0, 0]
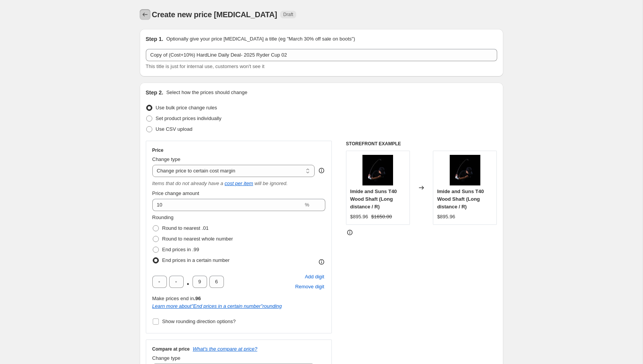
click at [146, 14] on icon "Price change jobs" at bounding box center [145, 15] width 8 height 8
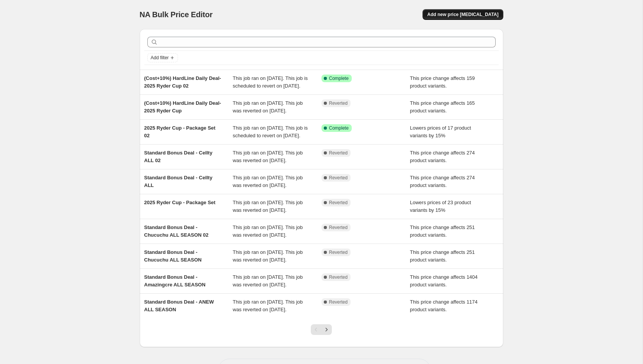
click at [453, 16] on span "Add new price [MEDICAL_DATA]" at bounding box center [462, 14] width 71 height 6
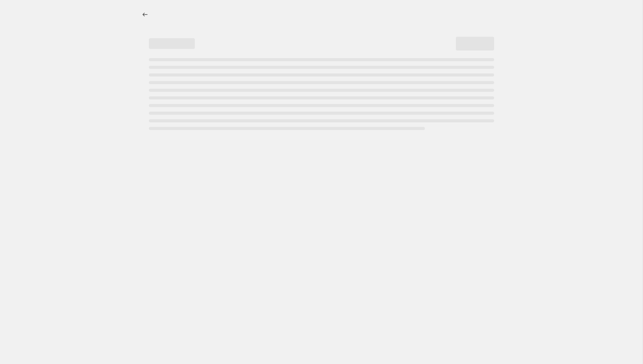
select select "percentage"
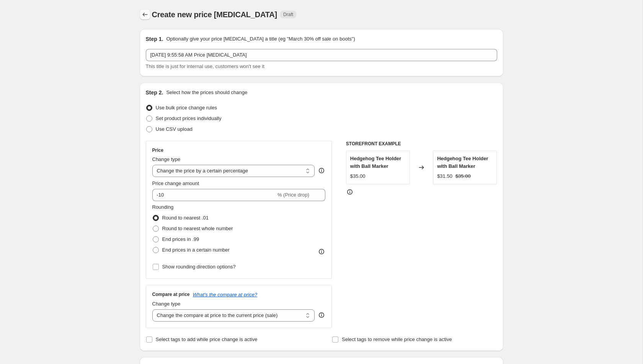
click at [144, 14] on icon "Price change jobs" at bounding box center [145, 15] width 8 height 8
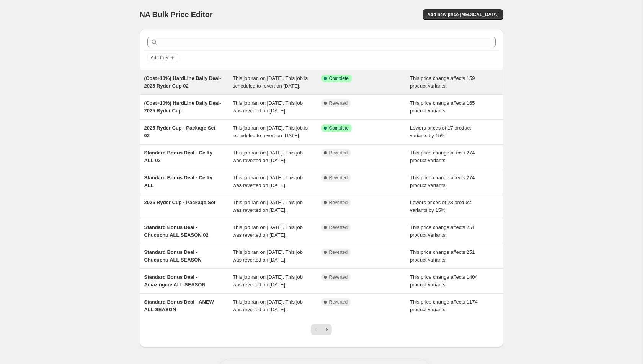
click at [213, 81] on div "(Cost+10%) HardLine Daily Deal- 2025 Ryder Cup 02" at bounding box center [188, 82] width 89 height 15
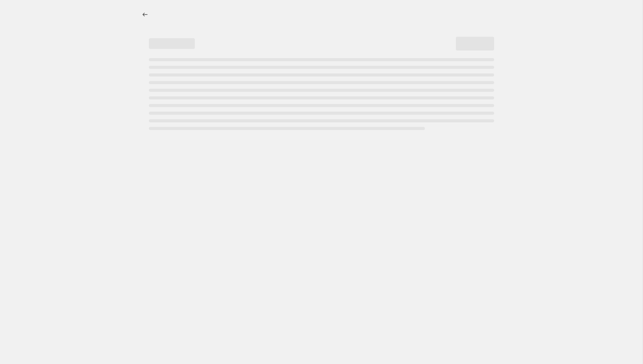
select select "margin"
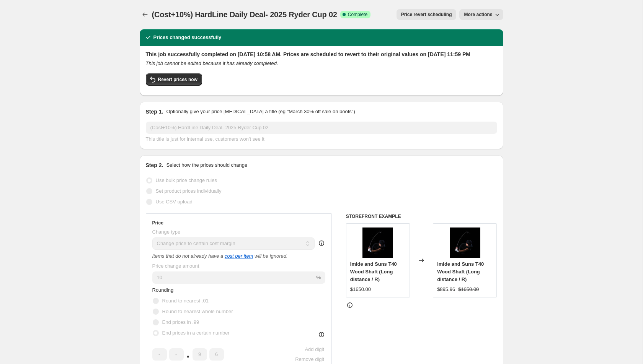
click at [337, 14] on span "(Cost+10%) HardLine Daily Deal- 2025 Ryder Cup 02" at bounding box center [244, 14] width 185 height 8
drag, startPoint x: 327, startPoint y: 16, endPoint x: 152, endPoint y: 13, distance: 174.8
click at [152, 13] on span "(Cost+10%) HardLine Daily Deal- 2025 Ryder Cup 02" at bounding box center [244, 14] width 185 height 8
copy span "(Cost+10%) HardLine Daily Deal- 2025 Ryder Cup"
click at [146, 12] on icon "Price change jobs" at bounding box center [145, 15] width 8 height 8
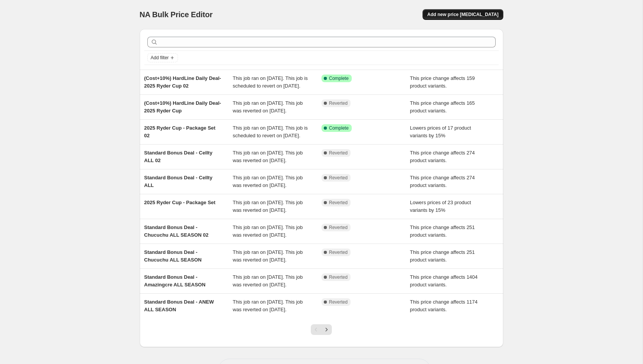
click at [488, 13] on span "Add new price [MEDICAL_DATA]" at bounding box center [462, 14] width 71 height 6
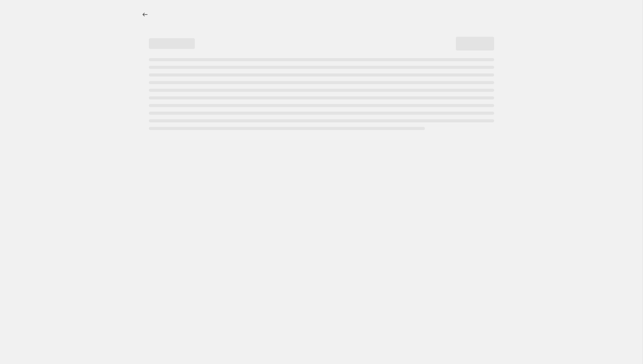
select select "percentage"
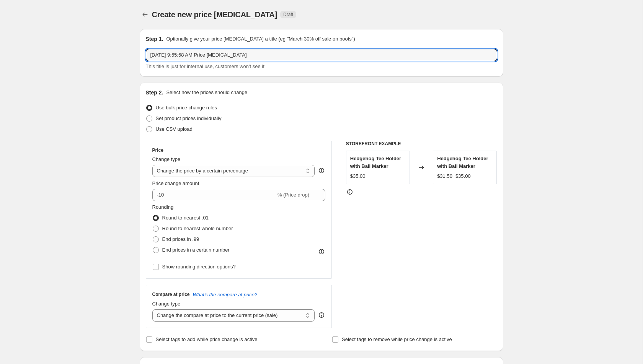
drag, startPoint x: 296, startPoint y: 57, endPoint x: 141, endPoint y: 40, distance: 155.5
click at [141, 40] on div "Step 1. Optionally give your price [MEDICAL_DATA] a title (eg "March 30% off sa…" at bounding box center [321, 52] width 363 height 47
paste input "(Cost+10%) HardLine Daily Deal- 2025 Ryder Cup"
click at [172, 57] on input "(Cost+10%) HardLine Daily Deal- 2025 Ryder Cup" at bounding box center [321, 55] width 351 height 12
type input "(Cost+0%) HardLine Daily Deal- 2025 Ryder Cup"
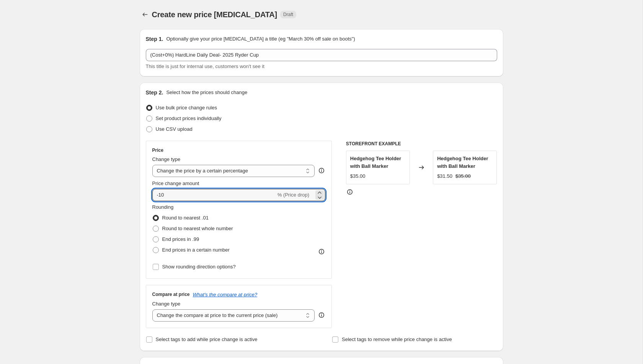
drag, startPoint x: 224, startPoint y: 196, endPoint x: 115, endPoint y: 185, distance: 109.1
type input "0"
click at [190, 170] on select "Change the price to a certain amount Change the price by a certain amount Chang…" at bounding box center [233, 171] width 163 height 12
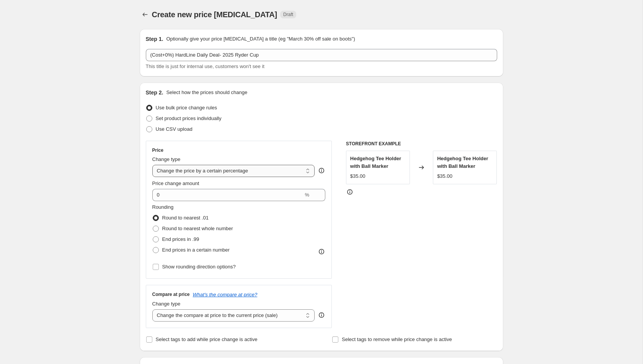
select select "margin"
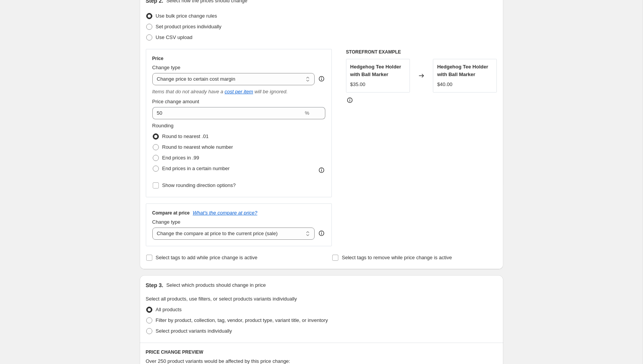
scroll to position [106, 0]
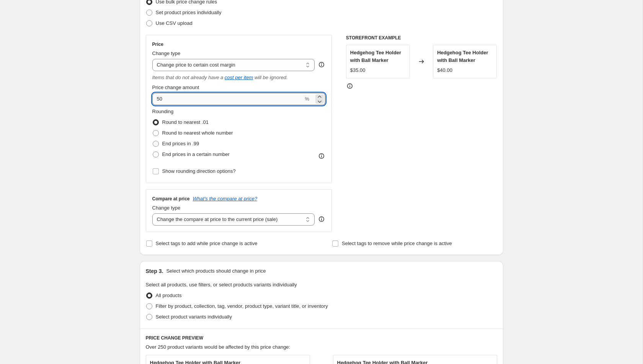
drag, startPoint x: 181, startPoint y: 104, endPoint x: 154, endPoint y: 95, distance: 27.8
click at [154, 95] on input "50" at bounding box center [227, 99] width 151 height 12
type input "0"
click at [275, 145] on div "Rounding Round to nearest .01 Round to nearest whole number End prices in .99 E…" at bounding box center [238, 134] width 173 height 52
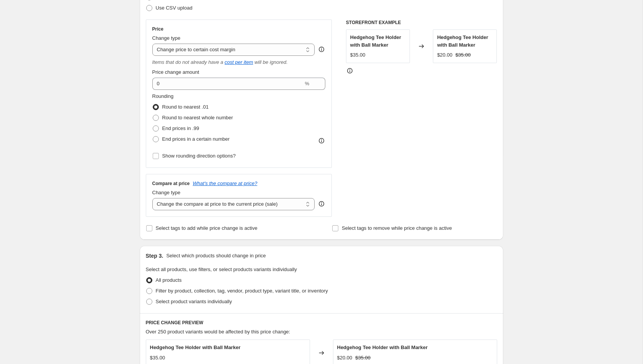
scroll to position [132, 0]
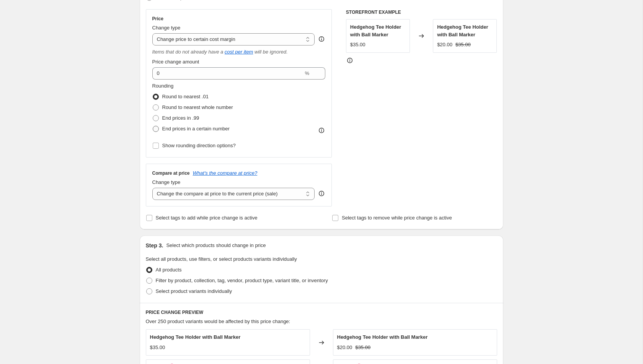
click at [191, 130] on span "End prices in a certain number" at bounding box center [195, 129] width 67 height 6
click at [153, 126] on input "End prices in a certain number" at bounding box center [153, 126] width 0 height 0
radio input "true"
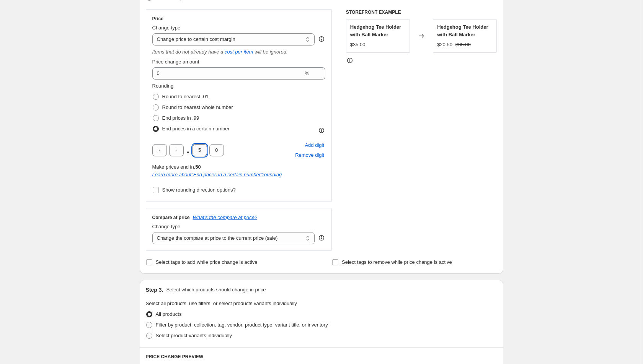
drag, startPoint x: 203, startPoint y: 154, endPoint x: 192, endPoint y: 150, distance: 11.9
click at [192, 150] on input "5" at bounding box center [199, 150] width 15 height 12
type input "9"
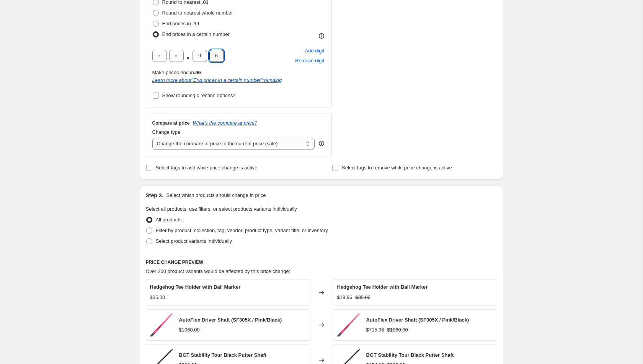
scroll to position [227, 0]
type input "6"
click at [186, 246] on div "Step 3. Select which products should change in price Select all products, use f…" at bounding box center [321, 217] width 363 height 67
click at [187, 242] on span "Select product variants individually" at bounding box center [194, 240] width 76 height 8
click at [146, 237] on input "Select product variants individually" at bounding box center [146, 237] width 0 height 0
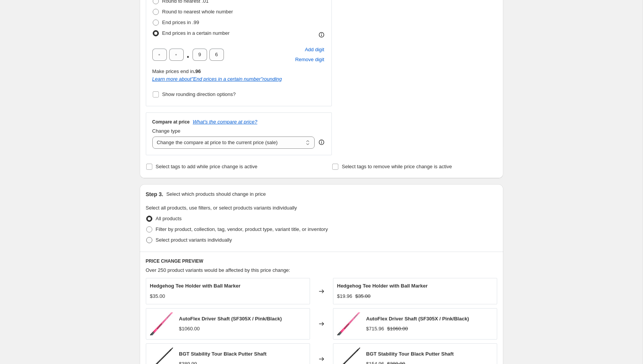
radio input "true"
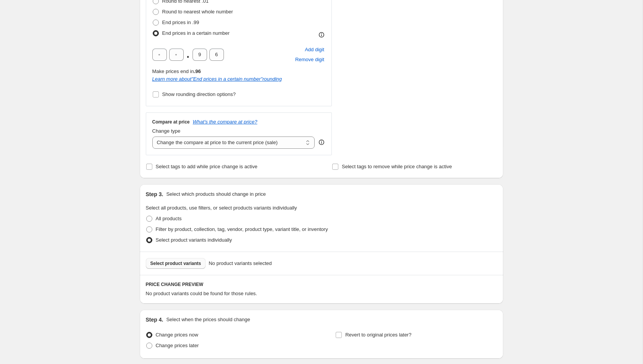
click at [194, 262] on span "Select product variants" at bounding box center [175, 263] width 51 height 6
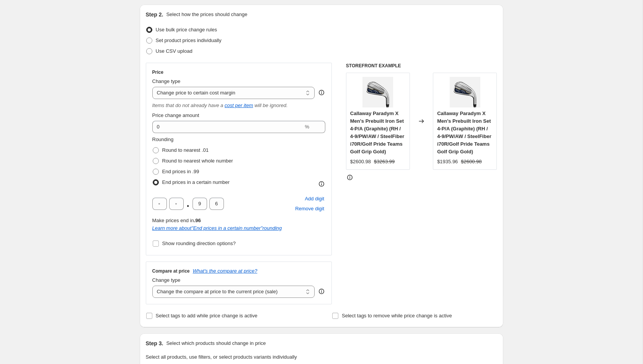
scroll to position [120, 0]
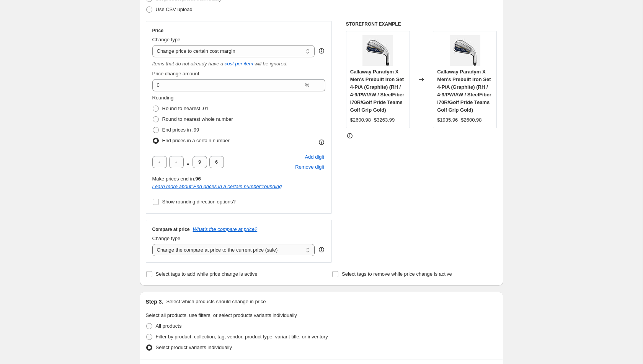
click at [285, 246] on select "Change the compare at price to the current price (sale) Change the compare at p…" at bounding box center [233, 250] width 163 height 12
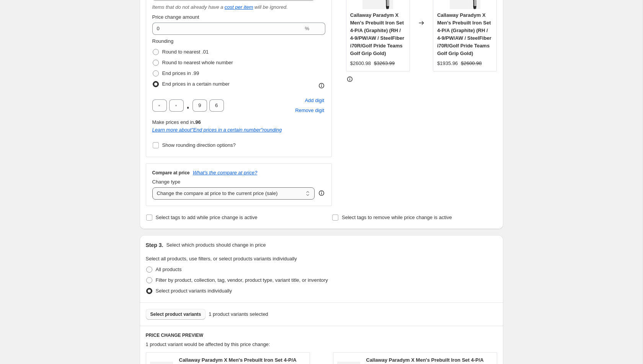
scroll to position [174, 0]
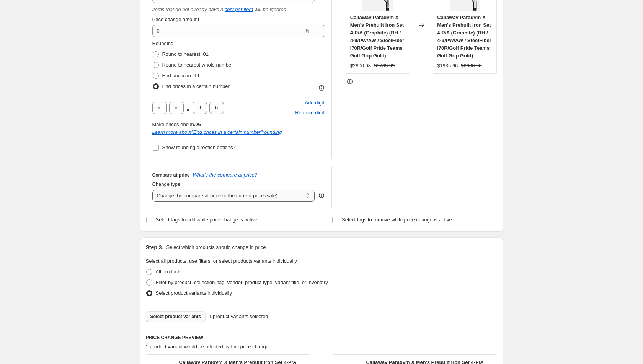
click at [299, 192] on select "Change the compare at price to the current price (sale) Change the compare at p…" at bounding box center [233, 196] width 163 height 12
click at [243, 198] on select "Change the compare at price to the current price (sale) Change the compare at p…" at bounding box center [233, 196] width 163 height 12
click at [222, 195] on select "Change the compare at price to the current price (sale) Change the compare at p…" at bounding box center [233, 196] width 163 height 12
click at [222, 198] on select "Change the compare at price to the current price (sale) Change the compare at p…" at bounding box center [233, 196] width 163 height 12
select select "no_change"
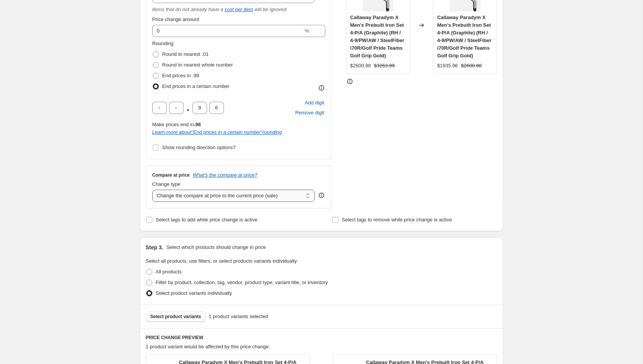
click at [152, 190] on select "Change the compare at price to the current price (sale) Change the compare at p…" at bounding box center [233, 196] width 163 height 12
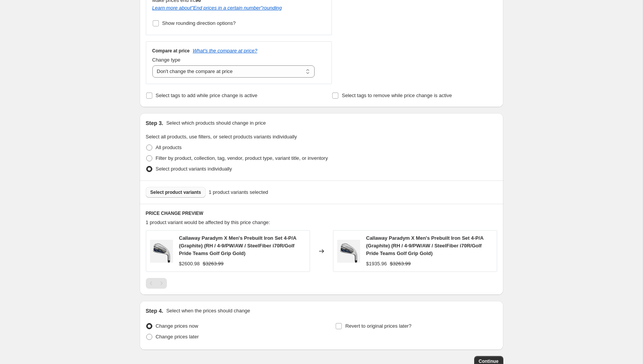
scroll to position [320, 0]
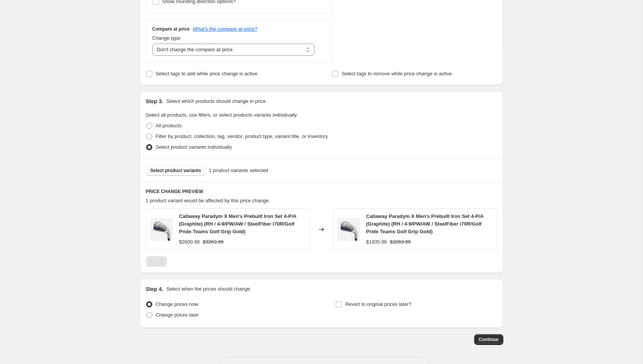
click at [300, 245] on div "Callaway Paradym X Men's Prebuilt Iron Set 4-P/A (Graphite) (RH / 4-9/PW/AW / S…" at bounding box center [228, 228] width 164 height 41
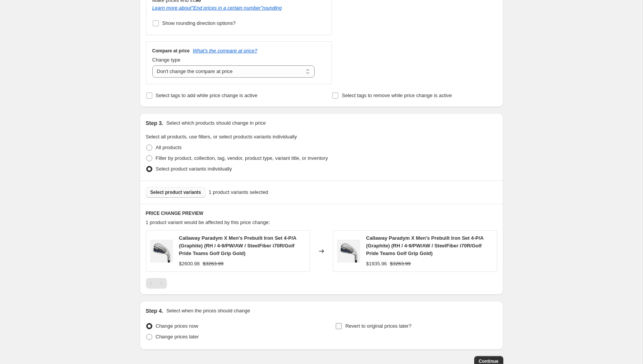
click at [340, 329] on label "Revert to original prices later?" at bounding box center [373, 326] width 76 height 11
click at [340, 329] on input "Revert to original prices later?" at bounding box center [338, 326] width 6 height 6
checkbox input "true"
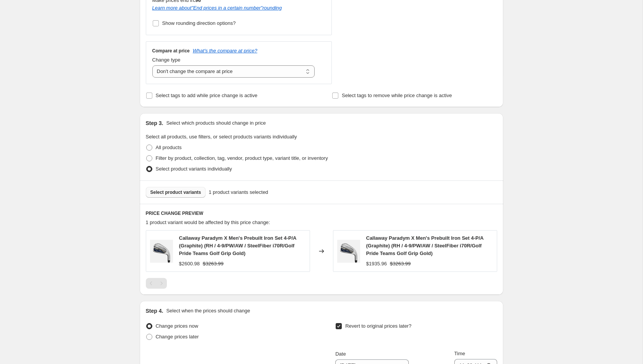
scroll to position [476, 0]
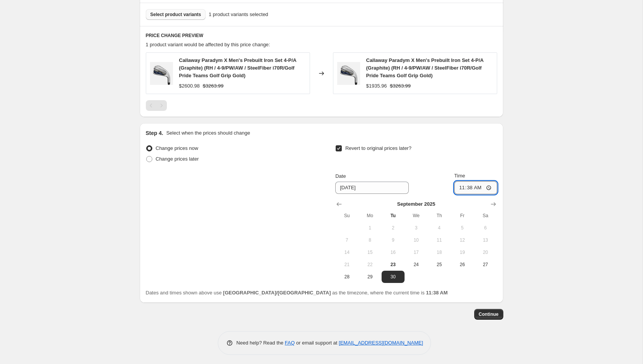
click at [491, 187] on input "11:38" at bounding box center [475, 187] width 43 height 13
type input "23:59"
click at [498, 311] on span "Continue" at bounding box center [488, 314] width 20 height 6
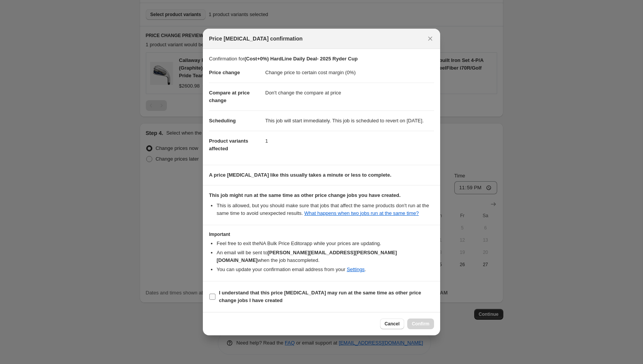
click at [267, 296] on b "I understand that this price [MEDICAL_DATA] may run at the same time as other p…" at bounding box center [320, 296] width 202 height 13
click at [215, 296] on input "I understand that this price [MEDICAL_DATA] may run at the same time as other p…" at bounding box center [212, 297] width 6 height 6
checkbox input "true"
click at [426, 329] on button "Confirm" at bounding box center [420, 324] width 27 height 11
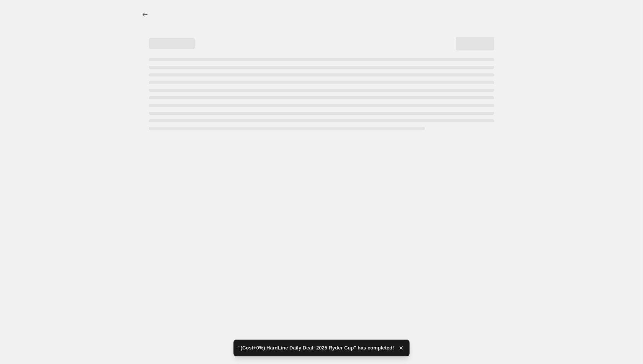
select select "margin"
select select "no_change"
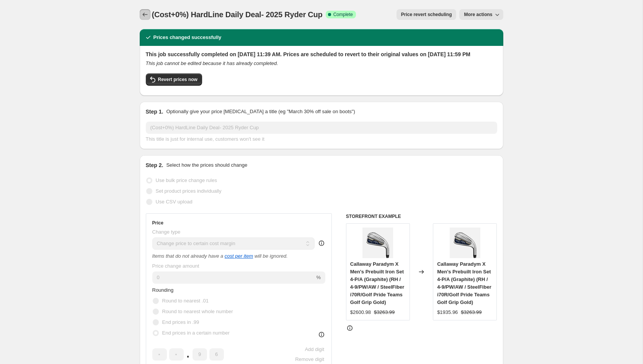
click at [145, 17] on icon "Price change jobs" at bounding box center [145, 15] width 8 height 8
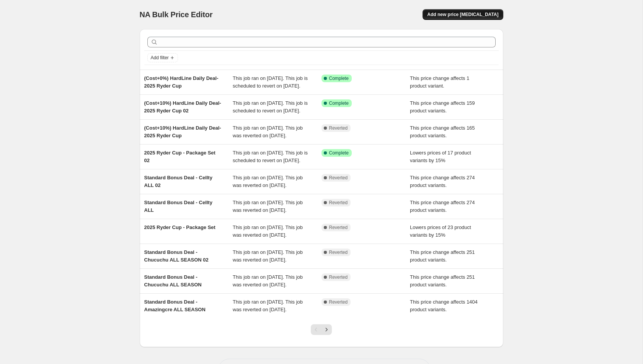
click at [455, 15] on span "Add new price [MEDICAL_DATA]" at bounding box center [462, 14] width 71 height 6
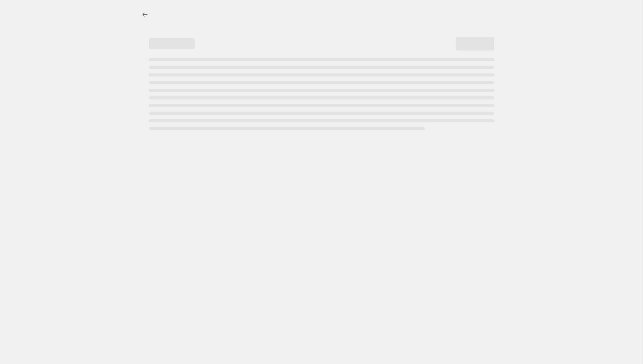
select select "percentage"
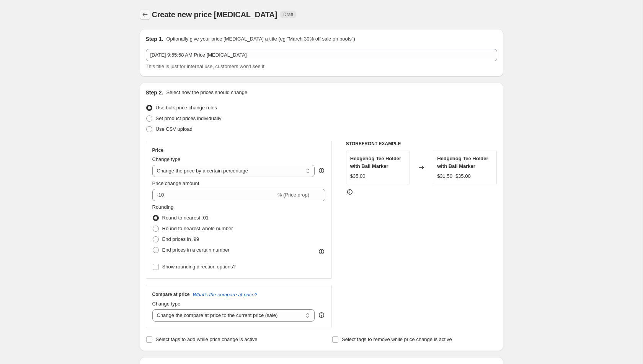
click at [140, 14] on button "Price change jobs" at bounding box center [145, 14] width 11 height 11
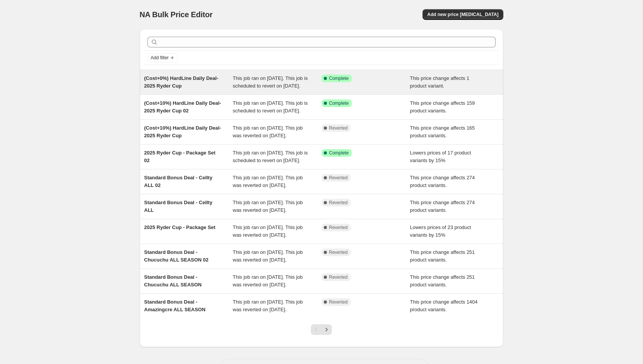
click at [215, 90] on div "(Cost+0%) HardLine Daily Deal- 2025 Ryder Cup" at bounding box center [188, 82] width 89 height 15
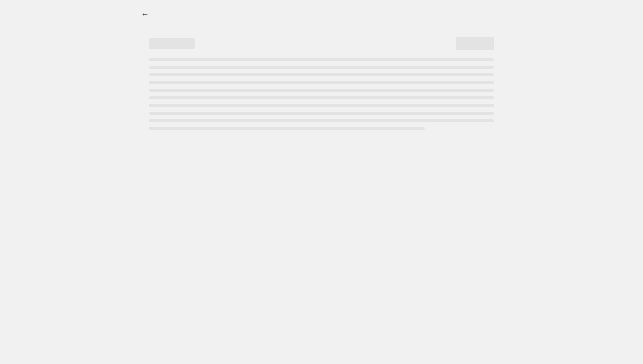
select select "margin"
select select "no_change"
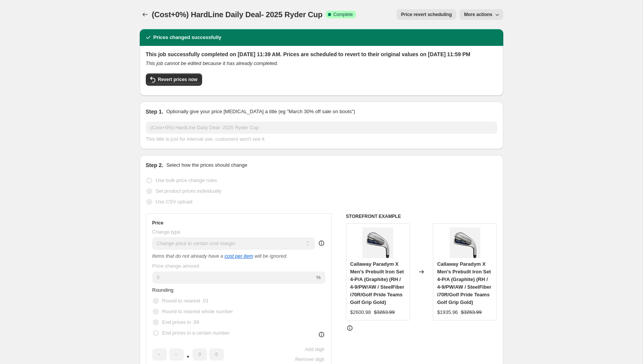
click at [326, 20] on div "(Cost+0%) HardLine Daily Deal- 2025 Ryder Cup. This page is ready (Cost+0%) Har…" at bounding box center [321, 14] width 363 height 29
drag, startPoint x: 323, startPoint y: 15, endPoint x: 152, endPoint y: 16, distance: 171.3
click at [152, 16] on span "(Cost+0%) HardLine Daily Deal- 2025 Ryder Cup" at bounding box center [237, 14] width 171 height 8
copy span "(Cost+0%) HardLine Daily Deal- 2025 Ryder Cup"
click at [143, 18] on icon "Price change jobs" at bounding box center [145, 15] width 8 height 8
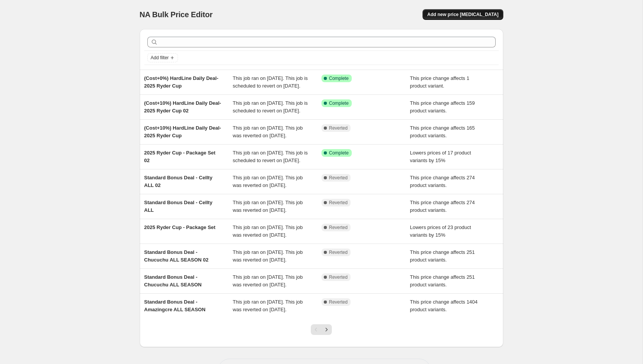
click at [488, 17] on span "Add new price [MEDICAL_DATA]" at bounding box center [462, 14] width 71 height 6
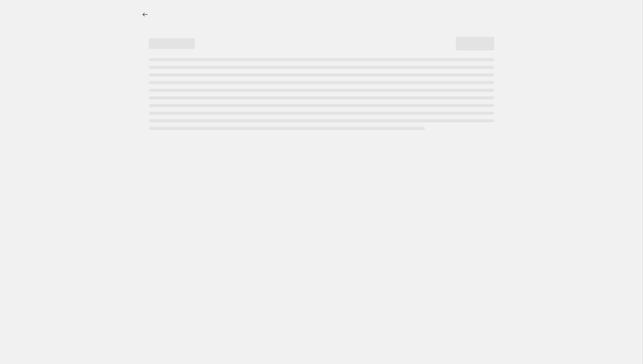
select select "percentage"
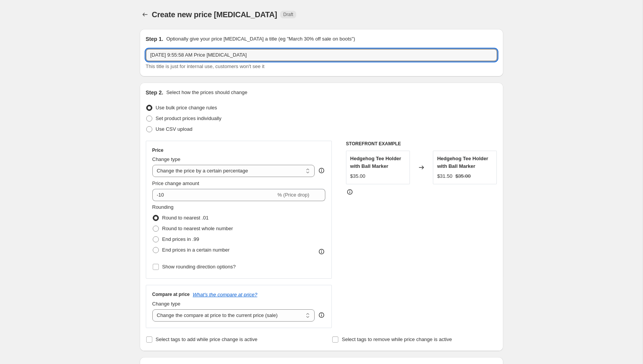
drag, startPoint x: 277, startPoint y: 55, endPoint x: 129, endPoint y: 52, distance: 148.4
paste input "(Cost+0%) HardLine Daily Deal- 2025 Ryder Cup"
click at [169, 55] on input "(Cost+0%) HardLine Daily Deal- 2025 Ryder Cup" at bounding box center [321, 55] width 351 height 12
type input "(Cost+5%) HardLine Daily Deal- 2025 Ryder Cup"
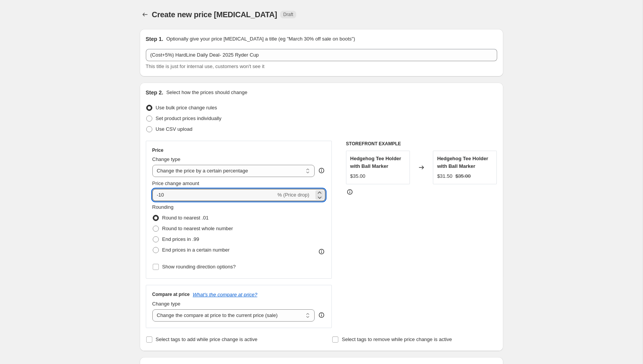
drag, startPoint x: 193, startPoint y: 198, endPoint x: 145, endPoint y: 191, distance: 48.3
click at [146, 191] on div "Price Change type Change the price to a certain amount Change the price by a ce…" at bounding box center [239, 210] width 186 height 138
click at [216, 170] on select "Change the price to a certain amount Change the price by a certain amount Chang…" at bounding box center [233, 171] width 163 height 12
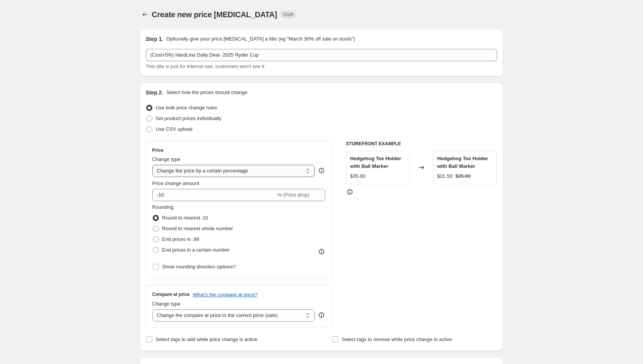
select select "margin"
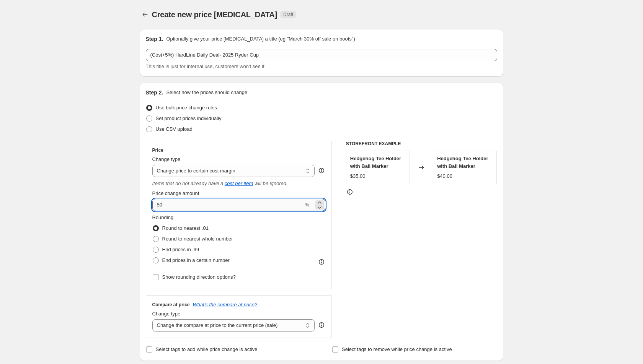
drag, startPoint x: 174, startPoint y: 204, endPoint x: 155, endPoint y: 201, distance: 19.7
click at [155, 201] on input "50" at bounding box center [227, 205] width 151 height 12
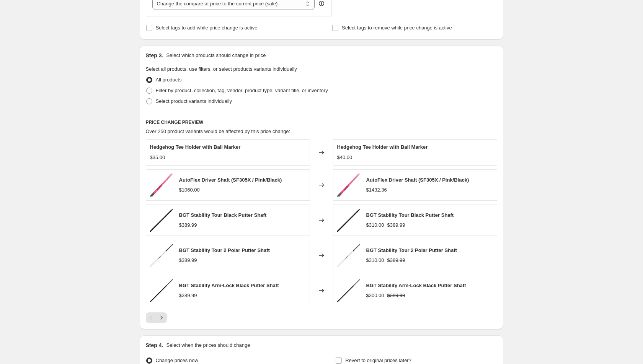
scroll to position [332, 0]
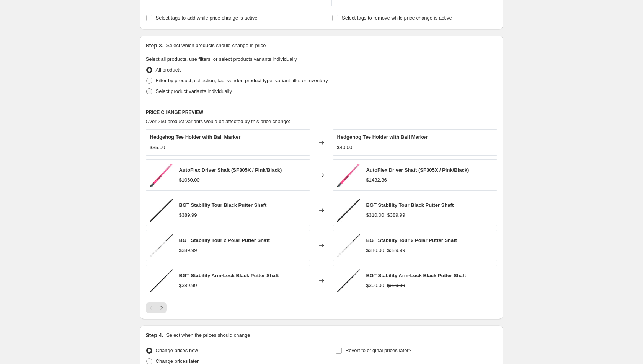
type input "5"
click at [228, 93] on span "Select product variants individually" at bounding box center [194, 91] width 76 height 6
click at [146, 89] on input "Select product variants individually" at bounding box center [146, 88] width 0 height 0
radio input "true"
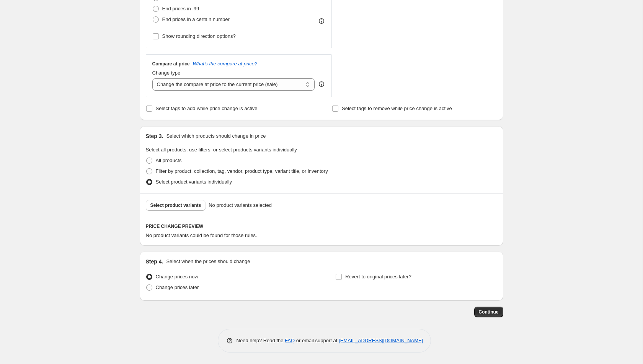
scroll to position [239, 0]
click at [197, 207] on span "Select product variants" at bounding box center [175, 207] width 51 height 6
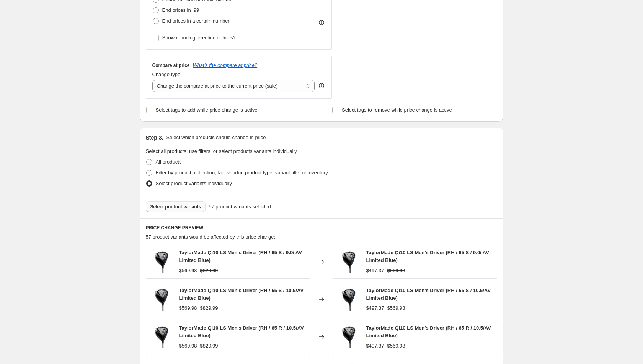
click at [194, 205] on span "Select product variants" at bounding box center [175, 207] width 51 height 6
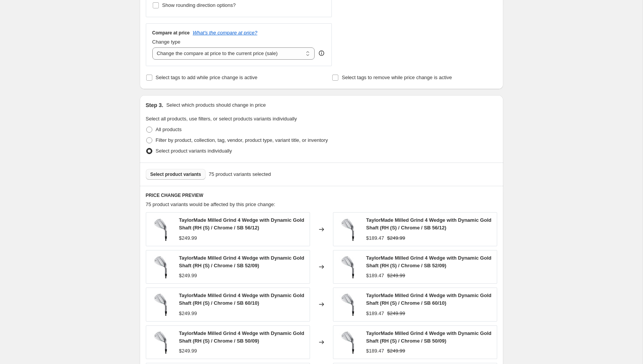
scroll to position [213, 0]
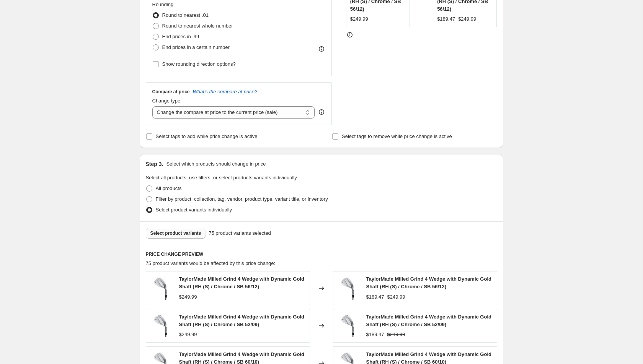
click at [180, 230] on span "Select product variants" at bounding box center [175, 233] width 51 height 6
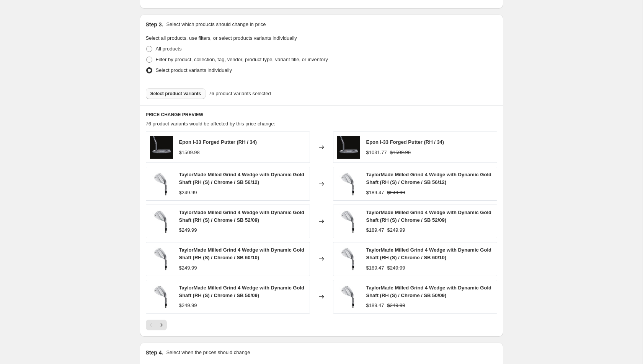
scroll to position [352, 0]
click at [198, 94] on span "Select product variants" at bounding box center [175, 94] width 51 height 6
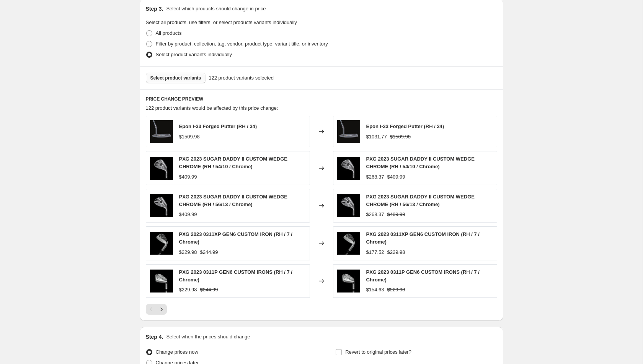
scroll to position [368, 0]
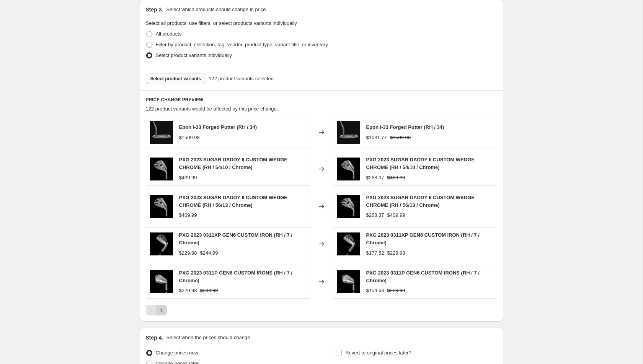
click at [164, 306] on icon "Next" at bounding box center [162, 310] width 8 height 8
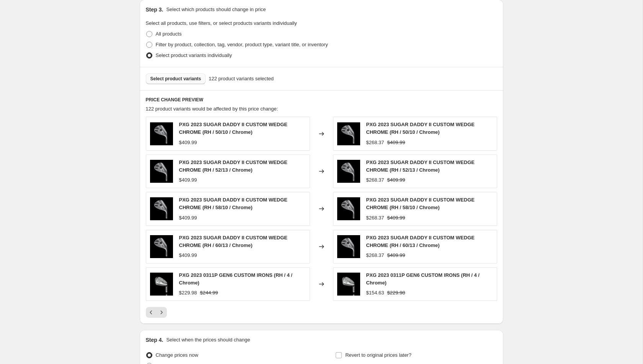
scroll to position [442, 0]
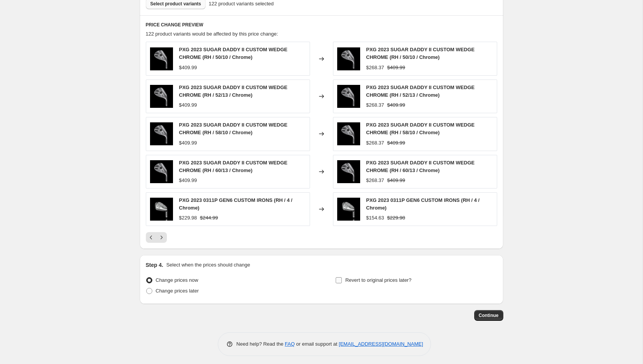
click at [360, 279] on span "Revert to original prices later?" at bounding box center [378, 280] width 66 height 6
click at [342, 279] on input "Revert to original prices later?" at bounding box center [338, 280] width 6 height 6
checkbox input "true"
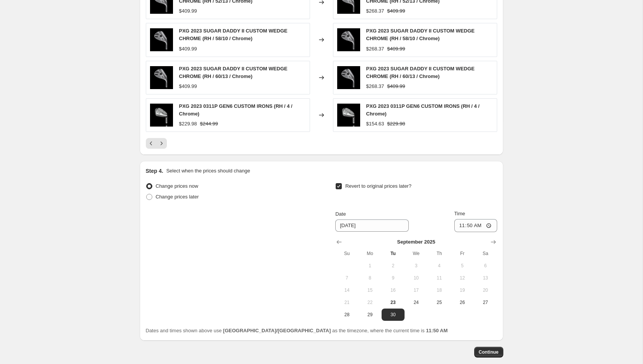
scroll to position [574, 0]
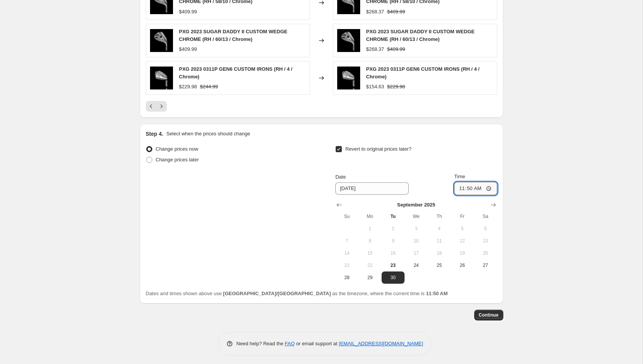
click at [490, 185] on input "11:50" at bounding box center [475, 188] width 43 height 13
type input "23:59"
click at [497, 313] on span "Continue" at bounding box center [488, 315] width 20 height 6
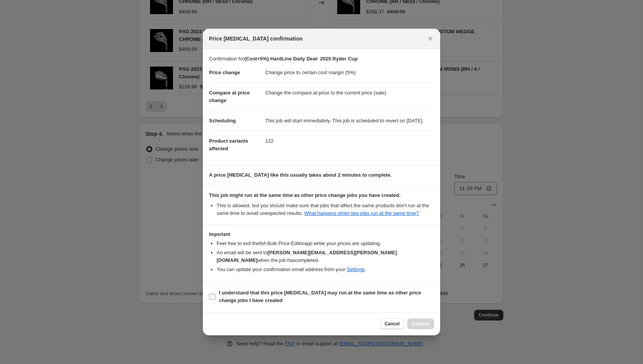
click at [345, 295] on b "I understand that this price [MEDICAL_DATA] may run at the same time as other p…" at bounding box center [320, 296] width 202 height 13
click at [215, 295] on input "I understand that this price [MEDICAL_DATA] may run at the same time as other p…" at bounding box center [212, 297] width 6 height 6
checkbox input "true"
click at [417, 323] on button "Confirm" at bounding box center [420, 324] width 27 height 11
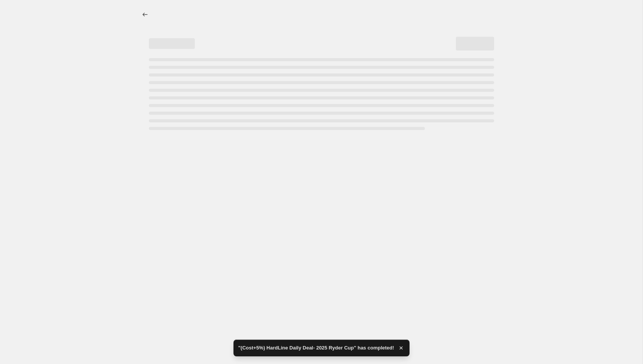
select select "margin"
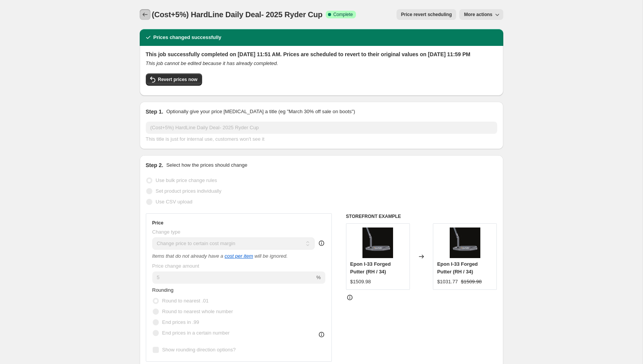
drag, startPoint x: 145, startPoint y: 19, endPoint x: 159, endPoint y: 27, distance: 16.3
click at [159, 27] on div "(Cost+5%) HardLine Daily Deal- 2025 Ryder Cup. This page is ready (Cost+5%) Har…" at bounding box center [321, 14] width 363 height 29
click at [297, 26] on div "(Cost+5%) HardLine Daily Deal- 2025 Ryder Cup. This page is ready (Cost+5%) Har…" at bounding box center [321, 14] width 363 height 29
drag, startPoint x: 324, startPoint y: 16, endPoint x: 153, endPoint y: 15, distance: 171.0
click at [153, 15] on div "(Cost+5%) HardLine Daily Deal- 2025 Ryder Cup Success Complete Complete" at bounding box center [254, 14] width 204 height 11
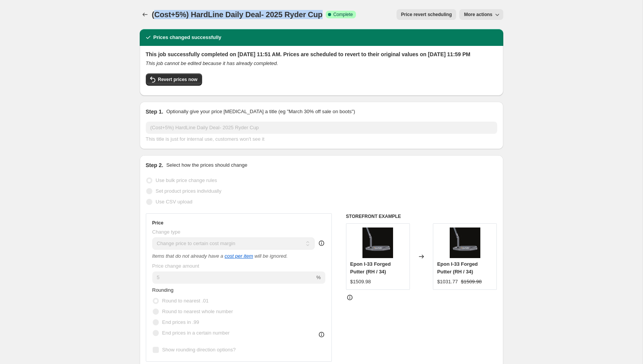
click at [219, 25] on div "(Cost+5%) HardLine Daily Deal- 2025 Ryder Cup. This page is ready (Cost+5%) Har…" at bounding box center [321, 14] width 363 height 29
drag, startPoint x: 153, startPoint y: 16, endPoint x: 301, endPoint y: 24, distance: 148.2
click at [301, 24] on div "(Cost+5%) HardLine Daily Deal- 2025 Ryder Cup. This page is ready (Cost+5%) Har…" at bounding box center [321, 14] width 363 height 29
copy span "(Cost+5%) HardLine Daily Deal- 2025 Ryder Cup"
click at [140, 15] on button "Price change jobs" at bounding box center [145, 14] width 11 height 11
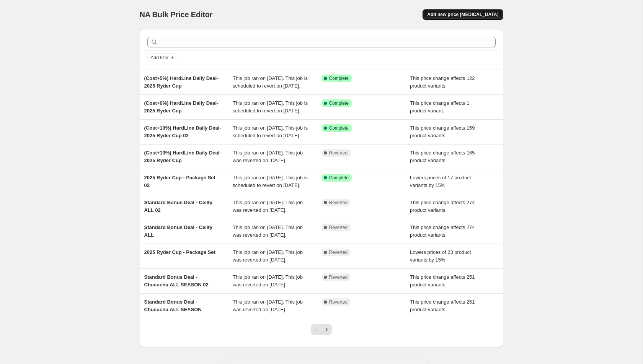
click at [462, 19] on button "Add new price [MEDICAL_DATA]" at bounding box center [462, 14] width 80 height 11
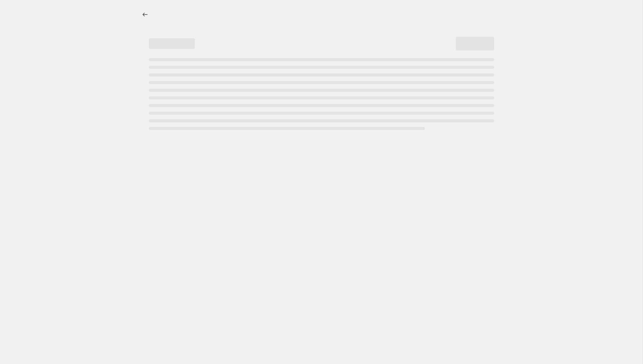
select select "percentage"
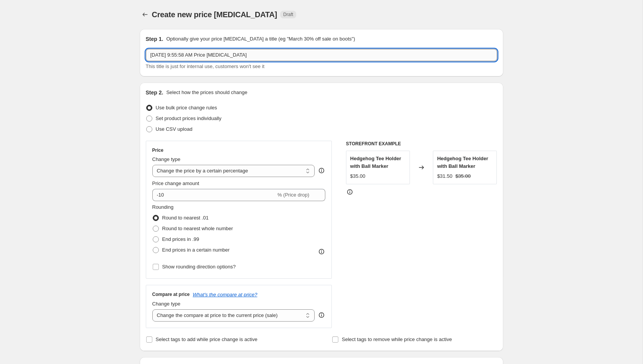
click at [291, 55] on input "[DATE] 9:55:58 AM Price [MEDICAL_DATA]" at bounding box center [321, 55] width 351 height 12
paste input "(Cost+5%) HardLine Daily Deal- 2025 Ryder Cup"
click at [169, 56] on input "(Cost+5%) HardLine Daily Deal- 2025 Ryder Cup" at bounding box center [321, 55] width 351 height 12
type input "(Cost+20%) HardLine Daily Deal- 2025 Ryder Cup"
click at [248, 174] on select "Change the price to a certain amount Change the price by a certain amount Chang…" at bounding box center [233, 171] width 163 height 12
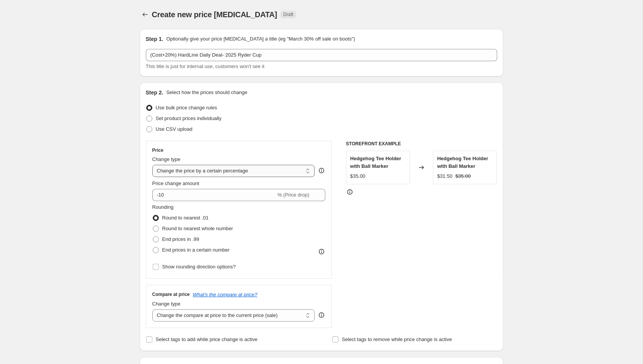
select select "margin"
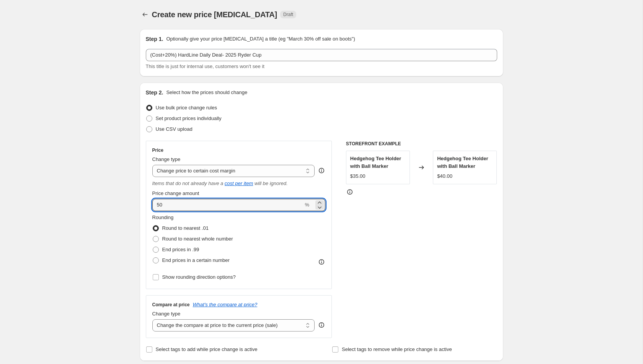
drag, startPoint x: 181, startPoint y: 205, endPoint x: 150, endPoint y: 205, distance: 30.6
click at [150, 205] on div "Price Change type Change the price to a certain amount Change the price by a ce…" at bounding box center [239, 215] width 186 height 148
type input "20"
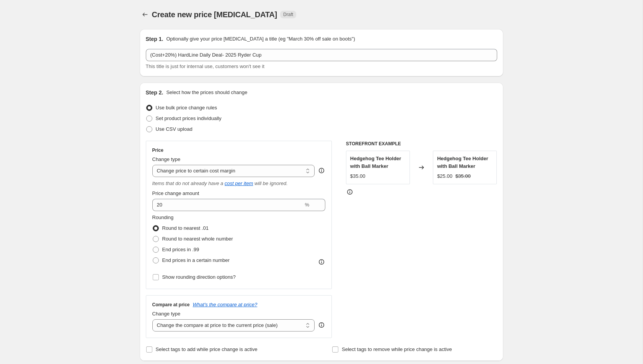
click at [359, 257] on div "STOREFRONT EXAMPLE Hedgehog Tee Holder with Ball Marker $35.00 Changed to Hedge…" at bounding box center [421, 239] width 151 height 197
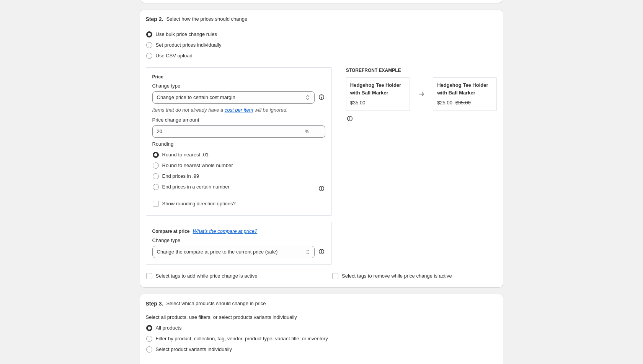
scroll to position [76, 0]
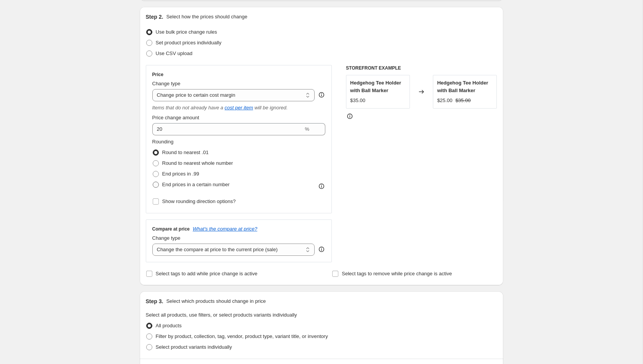
click at [213, 185] on span "End prices in a certain number" at bounding box center [195, 185] width 67 height 6
click at [153, 182] on input "End prices in a certain number" at bounding box center [153, 182] width 0 height 0
radio input "true"
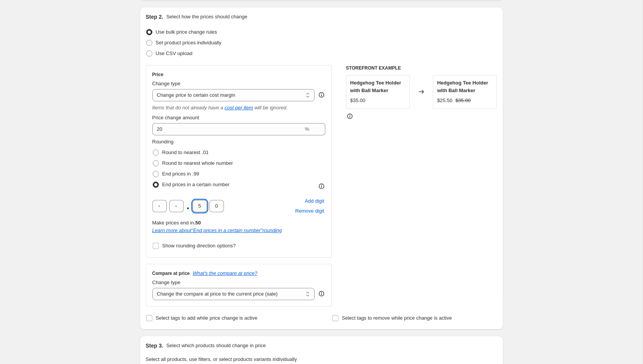
drag, startPoint x: 202, startPoint y: 208, endPoint x: 192, endPoint y: 207, distance: 9.2
click at [192, 207] on input "5" at bounding box center [199, 206] width 15 height 12
type input "9"
drag, startPoint x: 220, startPoint y: 206, endPoint x: 211, endPoint y: 206, distance: 8.8
click at [211, 206] on input "0" at bounding box center [216, 206] width 15 height 12
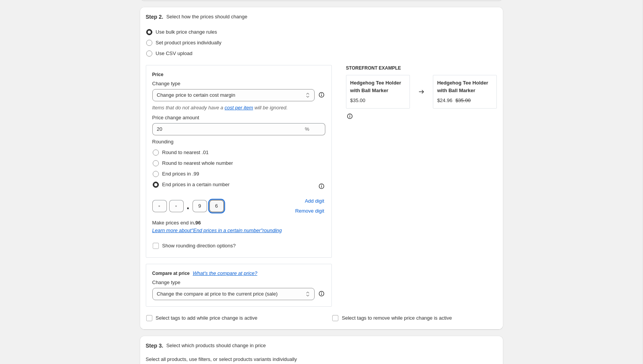
type input "6"
click at [366, 242] on div "STOREFRONT EXAMPLE Hedgehog Tee Holder with Ball Marker $35.00 Changed to Hedge…" at bounding box center [421, 186] width 151 height 242
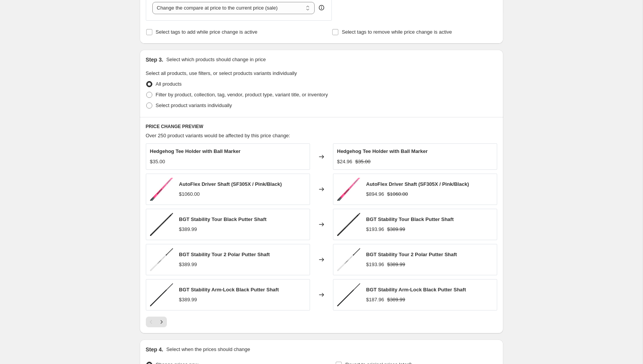
scroll to position [446, 0]
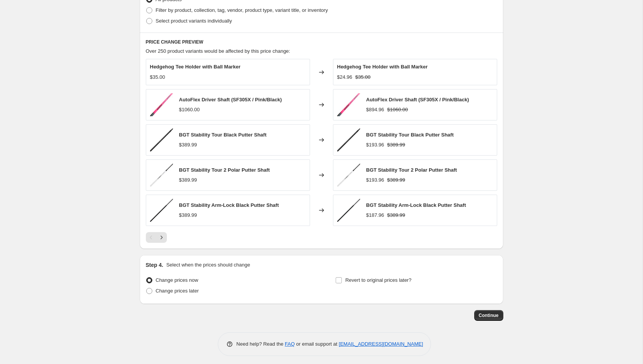
click at [333, 277] on div "Change prices now Change prices later Revert to original prices later?" at bounding box center [321, 286] width 351 height 23
click at [341, 277] on input "Revert to original prices later?" at bounding box center [338, 280] width 6 height 6
checkbox input "true"
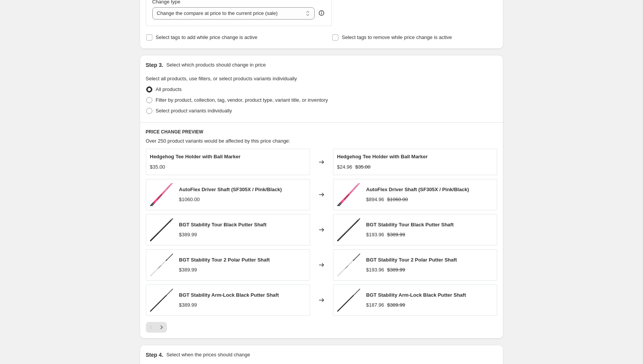
scroll to position [340, 0]
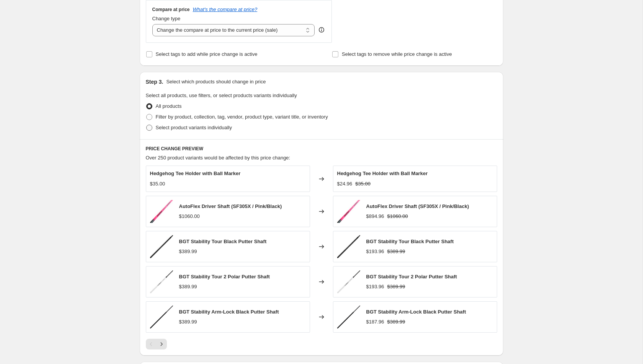
click at [189, 128] on span "Select product variants individually" at bounding box center [194, 128] width 76 height 6
click at [146, 125] on input "Select product variants individually" at bounding box center [146, 125] width 0 height 0
radio input "true"
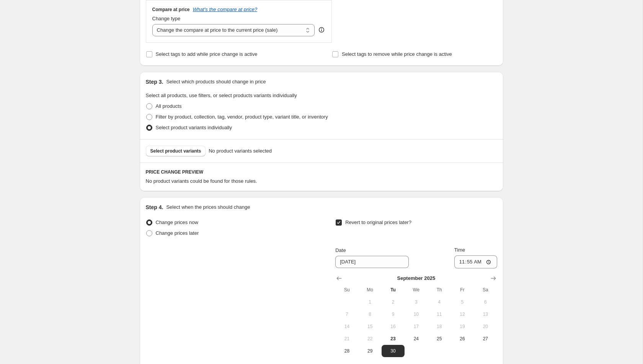
scroll to position [415, 0]
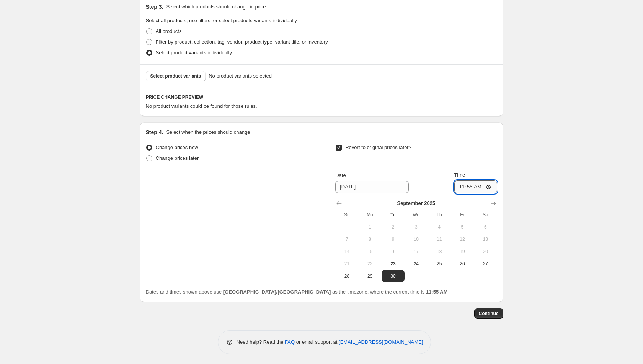
click at [488, 186] on input "11:55" at bounding box center [475, 187] width 43 height 13
type input "23:59"
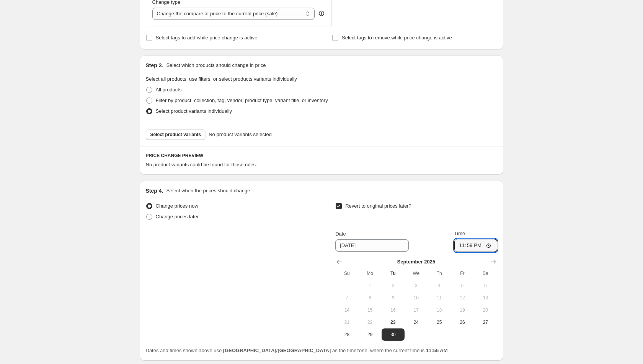
scroll to position [340, 0]
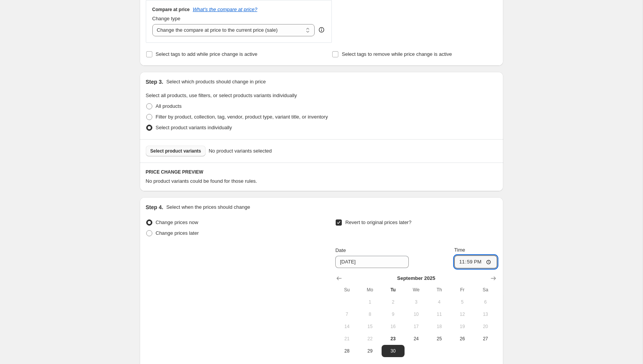
click at [176, 146] on button "Select product variants" at bounding box center [176, 151] width 60 height 11
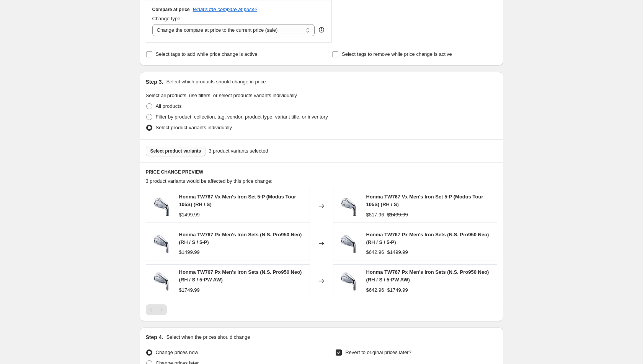
click at [174, 154] on button "Select product variants" at bounding box center [176, 151] width 60 height 11
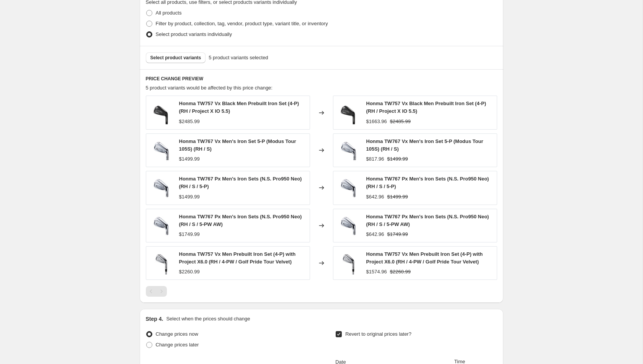
scroll to position [445, 0]
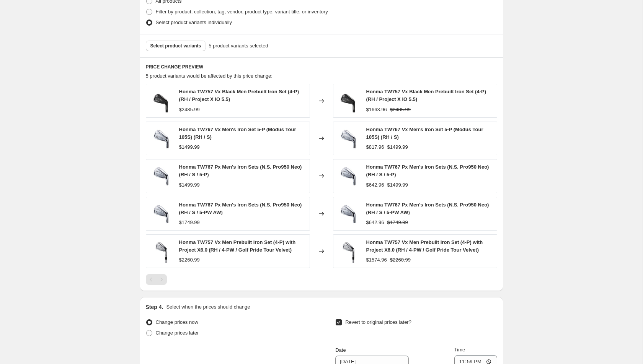
click at [192, 278] on div at bounding box center [321, 279] width 351 height 11
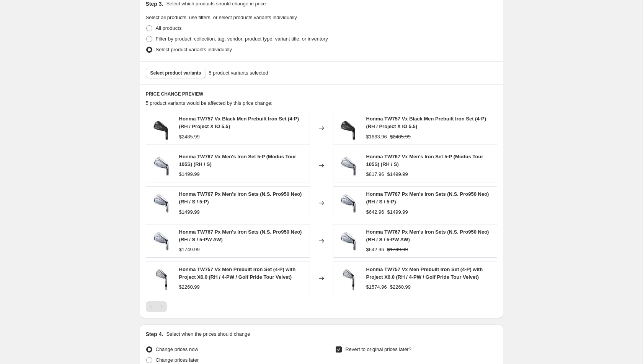
scroll to position [414, 0]
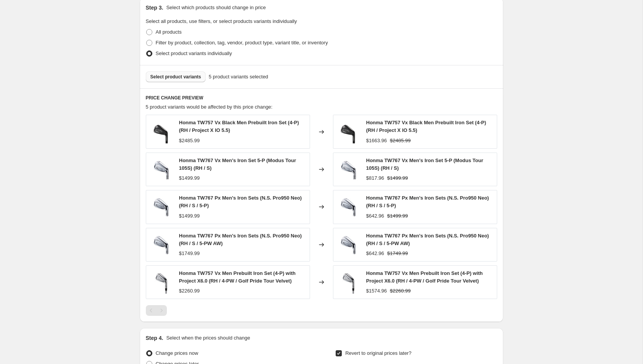
click at [183, 80] on button "Select product variants" at bounding box center [176, 77] width 60 height 11
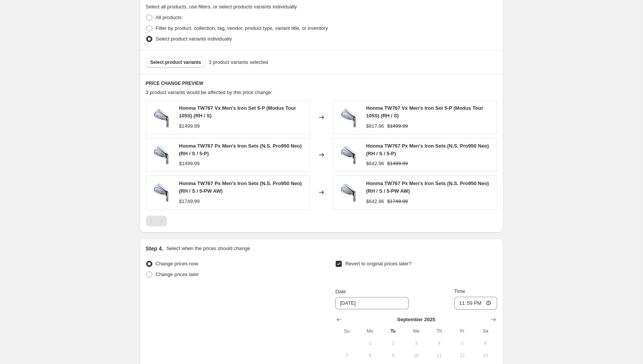
scroll to position [312, 0]
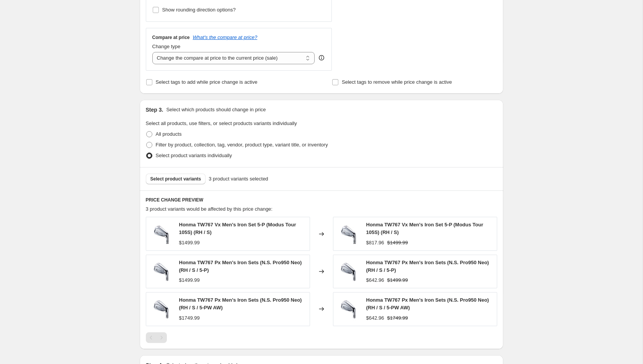
click at [316, 180] on div "Select product variants 3 product variants selected" at bounding box center [321, 179] width 351 height 11
click at [187, 176] on span "Select product variants" at bounding box center [175, 179] width 51 height 6
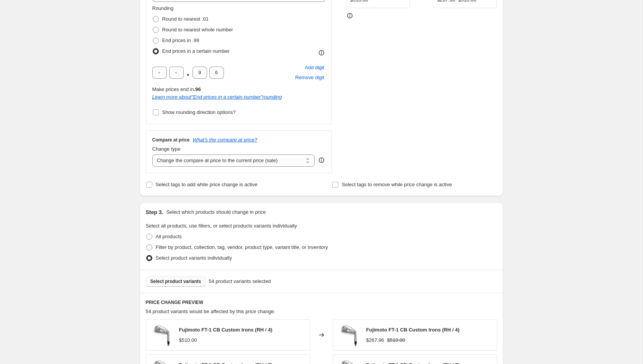
scroll to position [213, 0]
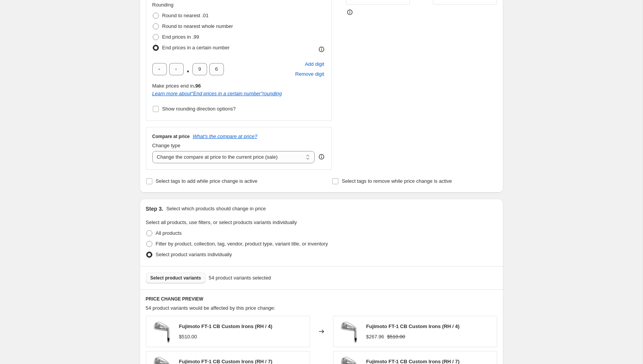
click at [182, 278] on span "Select product variants" at bounding box center [175, 278] width 51 height 6
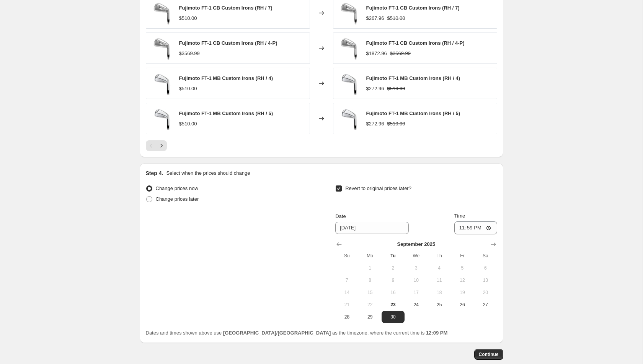
scroll to position [605, 0]
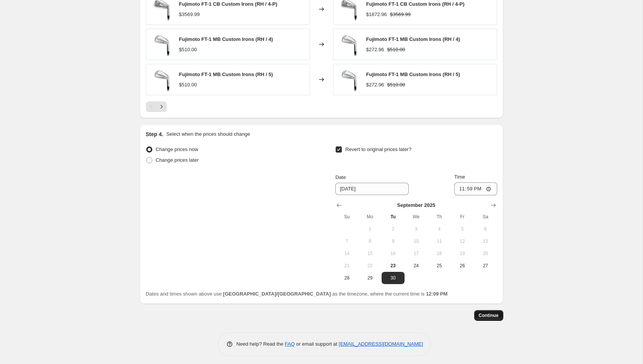
click at [485, 313] on span "Continue" at bounding box center [488, 315] width 20 height 6
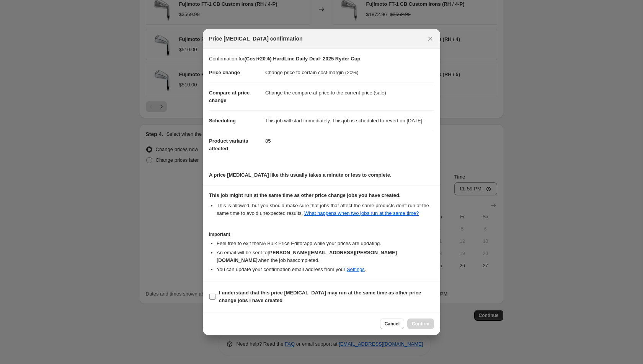
click at [344, 296] on b "I understand that this price [MEDICAL_DATA] may run at the same time as other p…" at bounding box center [320, 296] width 202 height 13
click at [215, 296] on input "I understand that this price [MEDICAL_DATA] may run at the same time as other p…" at bounding box center [212, 297] width 6 height 6
checkbox input "true"
click at [418, 329] on button "Confirm" at bounding box center [420, 324] width 27 height 11
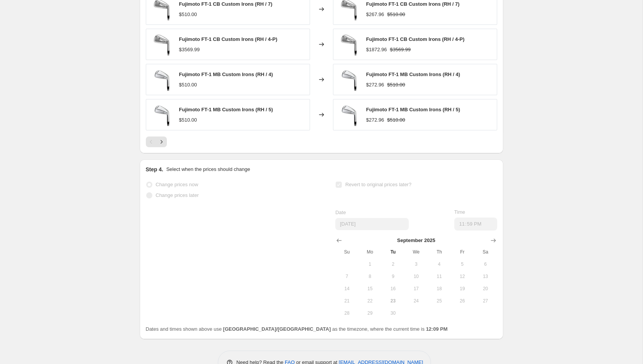
scroll to position [625, 0]
select select "margin"
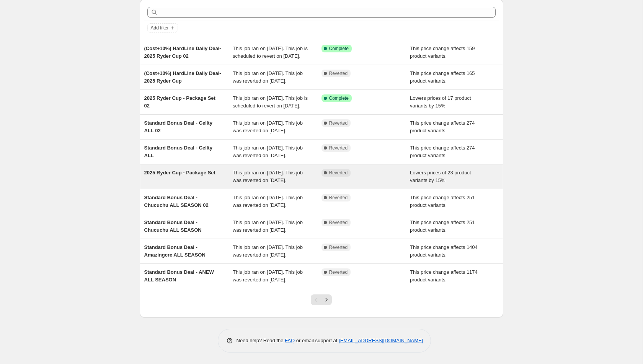
scroll to position [104, 0]
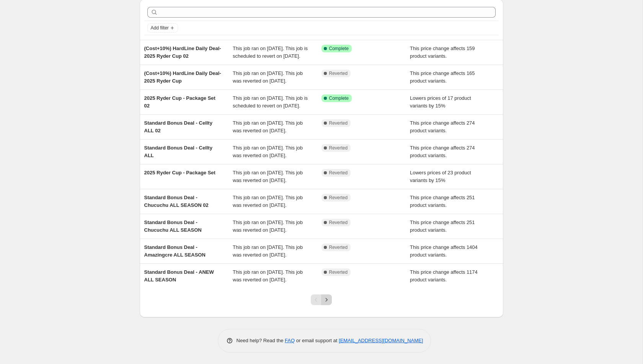
click at [326, 298] on icon "Next" at bounding box center [326, 300] width 8 height 8
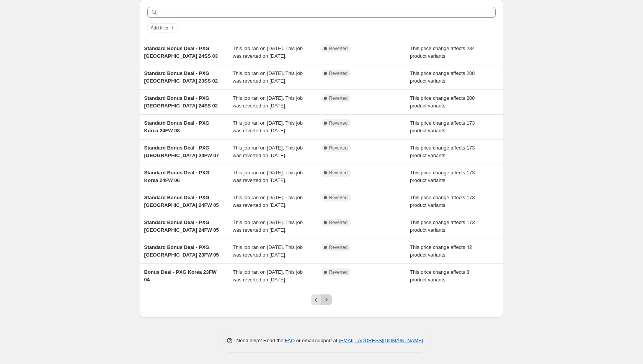
click at [324, 303] on icon "Next" at bounding box center [326, 300] width 8 height 8
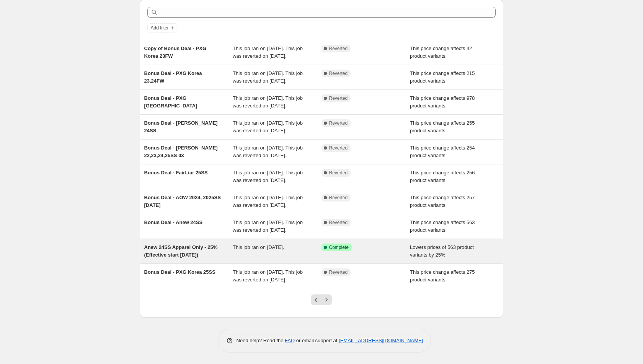
scroll to position [0, 0]
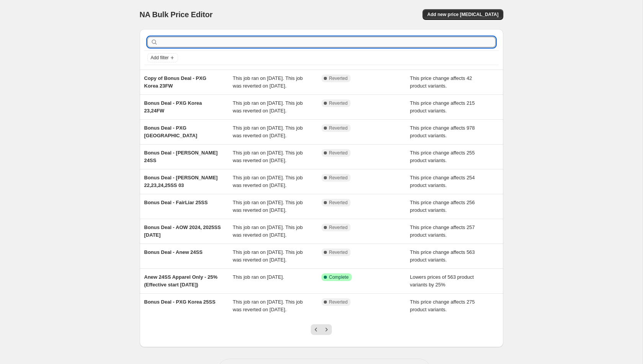
click at [233, 41] on input "text" at bounding box center [327, 42] width 336 height 11
type input "standard"
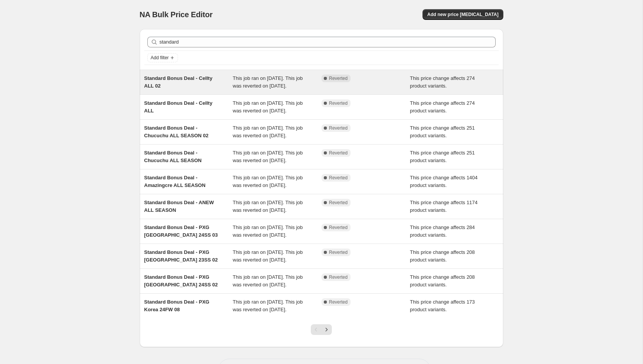
click at [200, 90] on div "Standard Bonus Deal - Cellty ALL 02" at bounding box center [188, 82] width 89 height 15
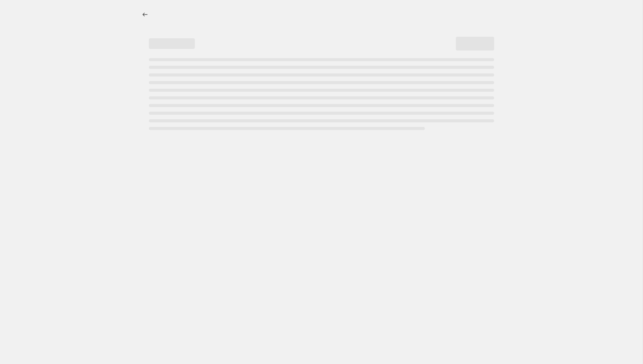
select select "ecap"
select select "remove"
select select "collection"
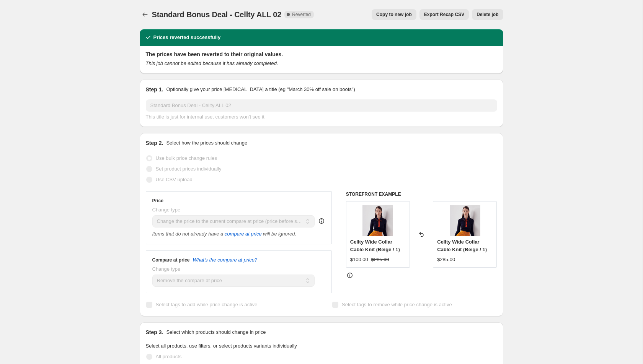
click at [402, 16] on span "Copy to new job" at bounding box center [394, 14] width 36 height 6
select select "ecap"
select select "remove"
select select "collection"
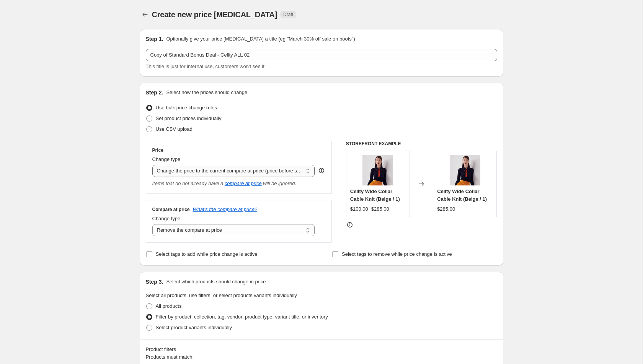
click at [309, 175] on select "Change the price to a certain amount Change the price by a certain amount Chang…" at bounding box center [233, 171] width 163 height 12
click at [303, 172] on select "Change the price to a certain amount Change the price by a certain amount Chang…" at bounding box center [233, 171] width 163 height 12
select select "ecap"
select select "remove"
select select "collection"
